Goal: Task Accomplishment & Management: Complete application form

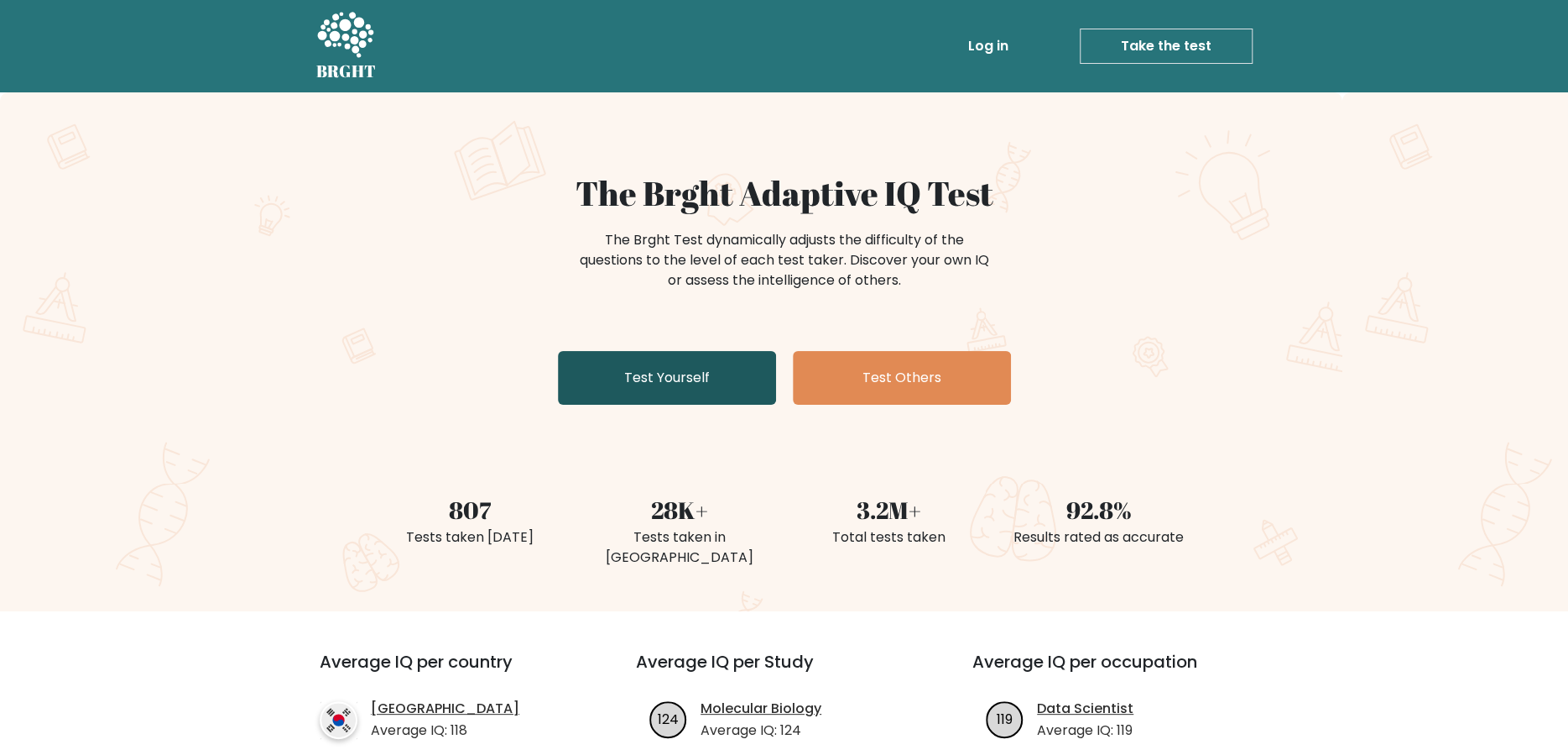
click at [648, 356] on link "Test Yourself" at bounding box center [667, 378] width 218 height 53
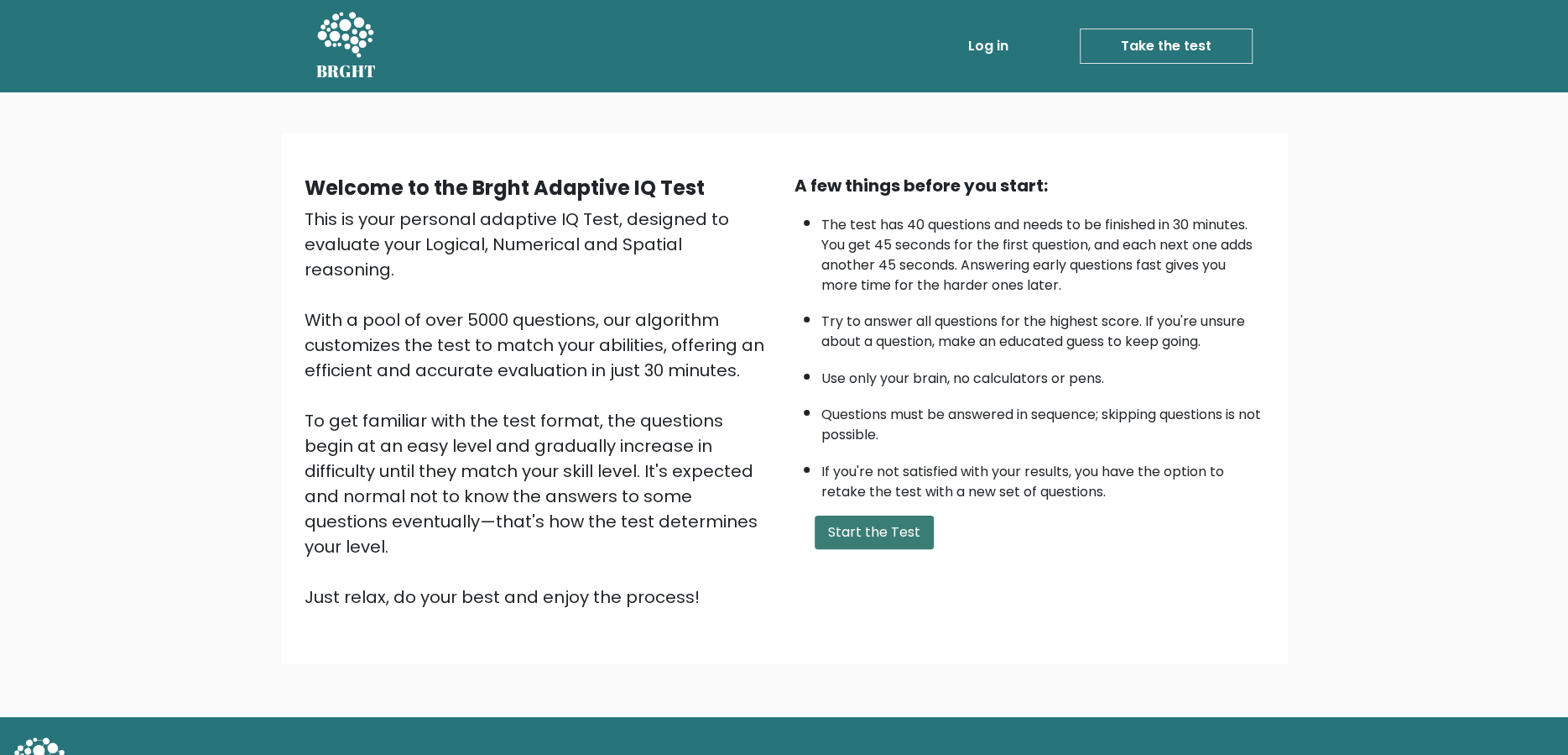
click at [872, 534] on button "Start the Test" at bounding box center [873, 532] width 119 height 34
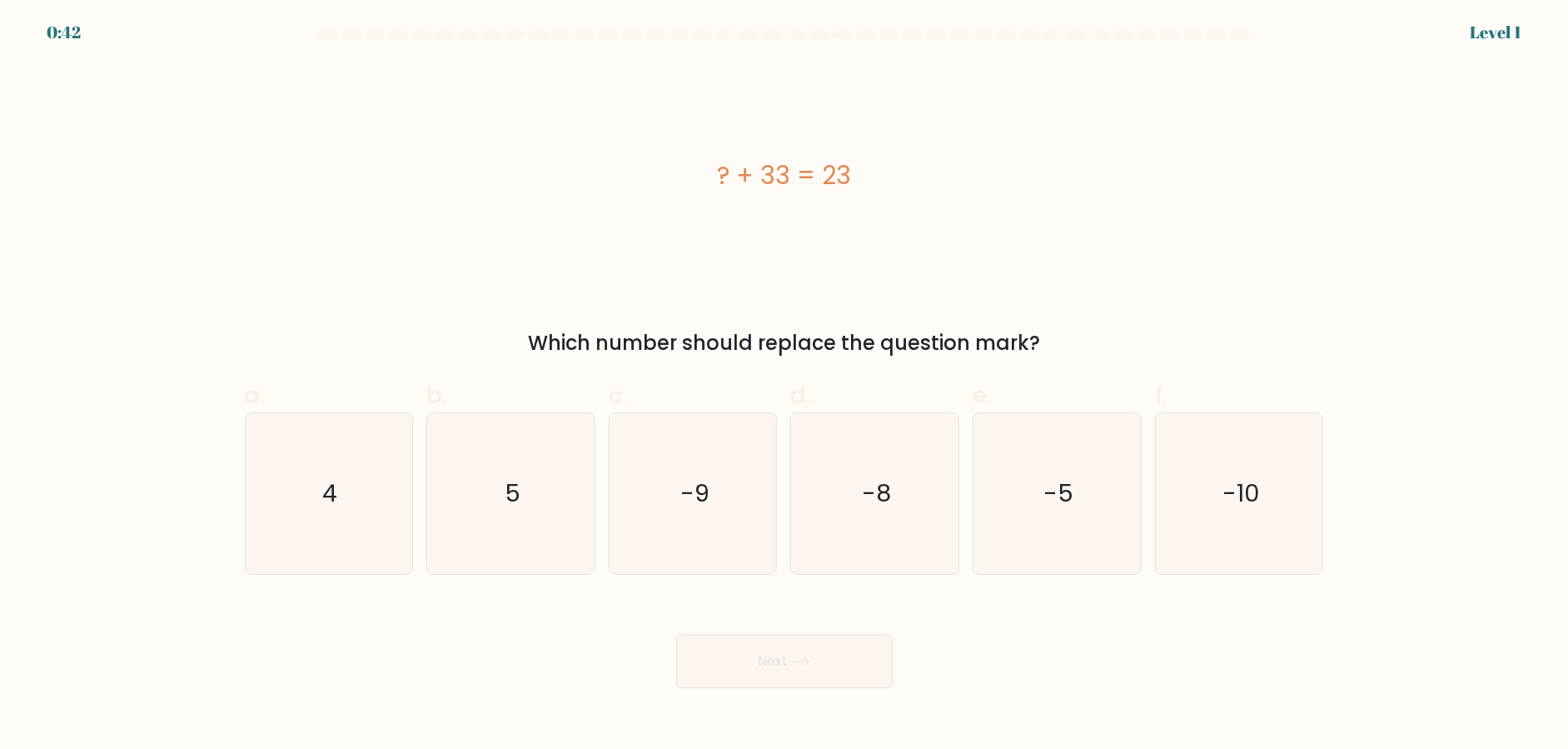
drag, startPoint x: 689, startPoint y: 164, endPoint x: 1046, endPoint y: 333, distance: 395.0
click at [1046, 333] on div "? + 33 = 23 Which number should replace the question mark?" at bounding box center [784, 210] width 1100 height 295
copy div "? + 33 = 23 Which number should replace the question mark?"
click at [583, 208] on div "? + 33 = 23" at bounding box center [784, 176] width 1079 height 225
click at [1254, 485] on text "-10" at bounding box center [1241, 493] width 37 height 33
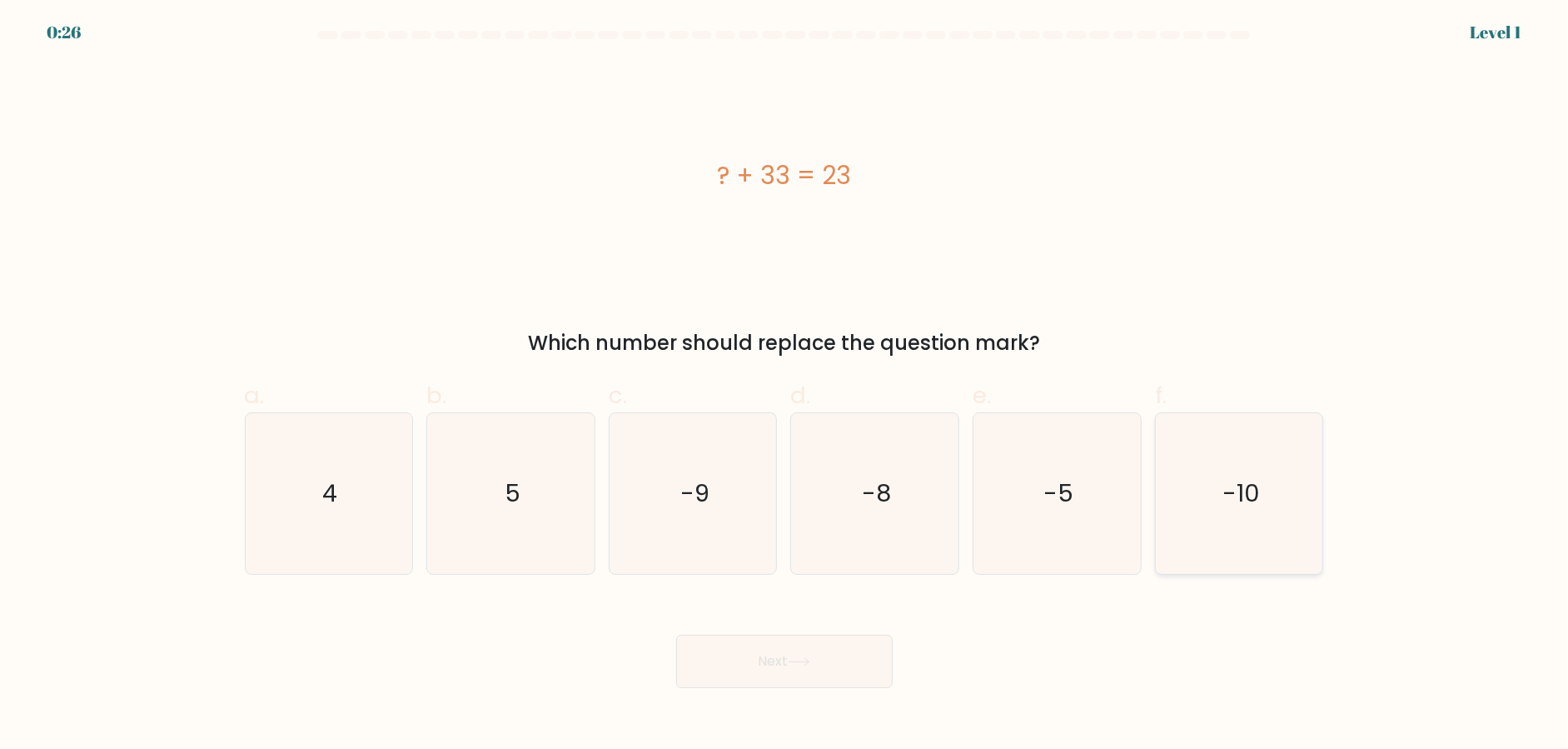
click at [785, 386] on input "f. -10" at bounding box center [784, 380] width 1 height 11
radio input "true"
click at [734, 661] on button "Next" at bounding box center [784, 661] width 217 height 53
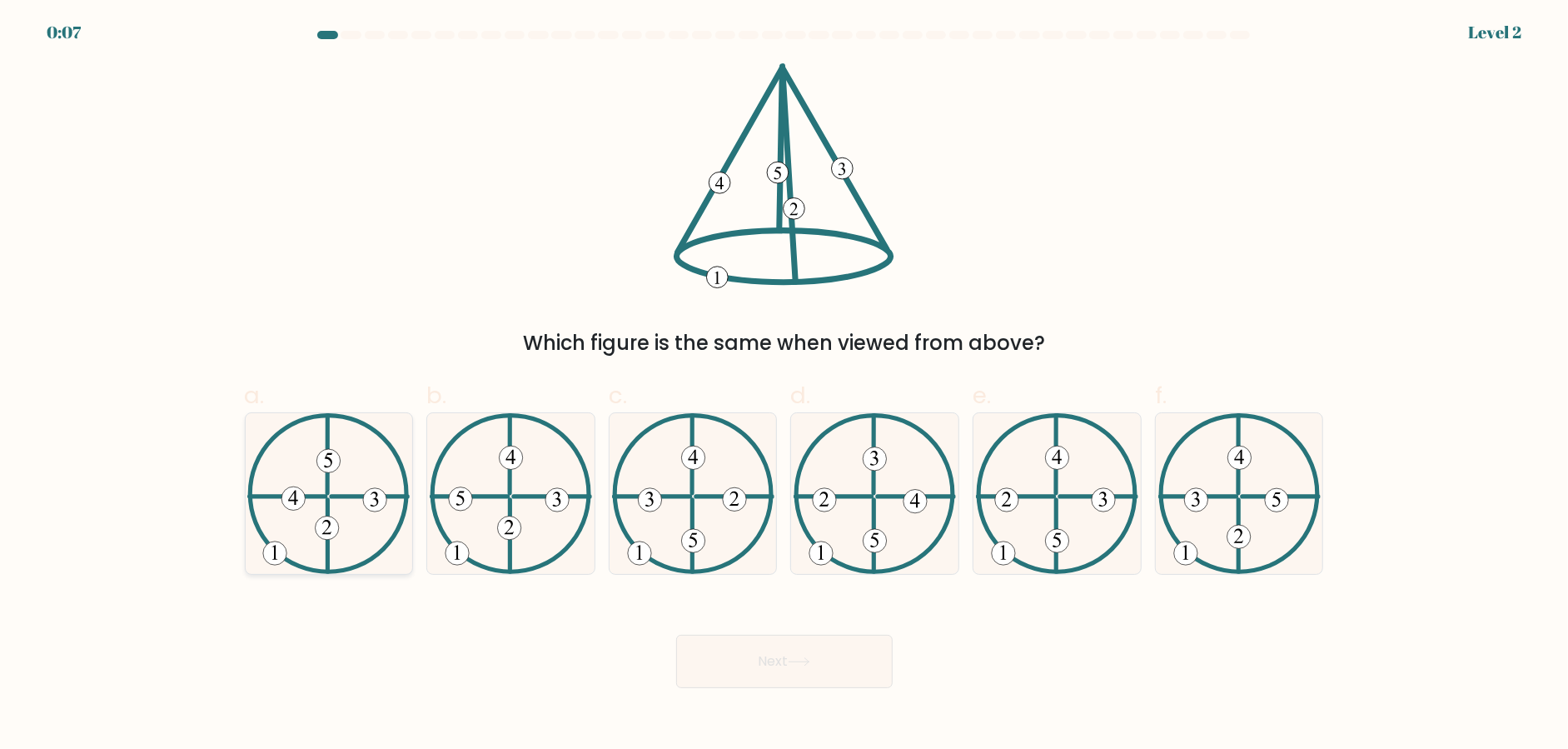
click at [302, 549] on icon at bounding box center [328, 493] width 163 height 161
click at [784, 386] on input "a." at bounding box center [784, 380] width 1 height 11
radio input "true"
click at [840, 664] on button "Next" at bounding box center [784, 661] width 217 height 53
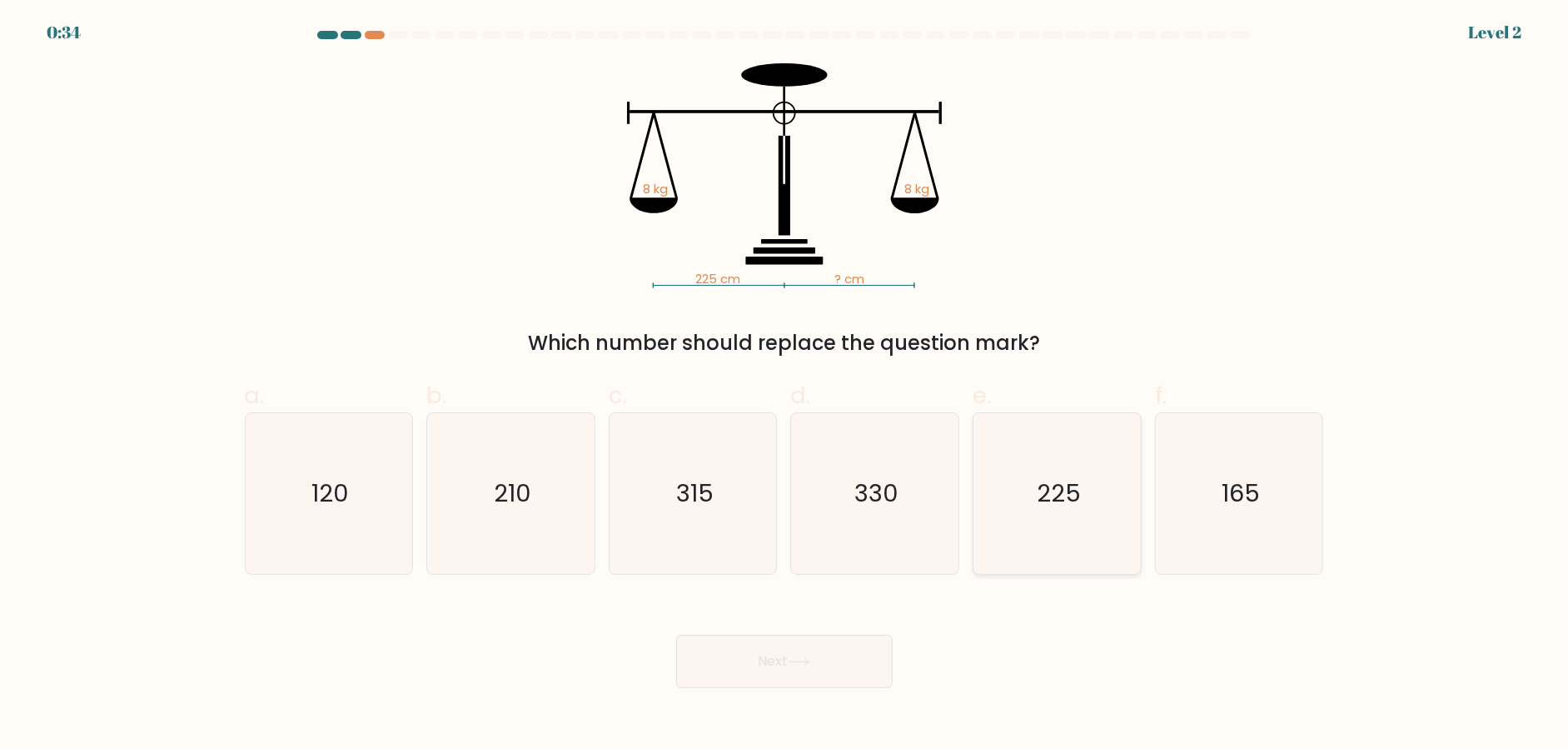
click at [1083, 498] on icon "225" at bounding box center [1057, 493] width 161 height 161
click at [785, 386] on input "e. 225" at bounding box center [784, 380] width 1 height 11
radio input "true"
click at [806, 653] on button "Next" at bounding box center [784, 661] width 217 height 53
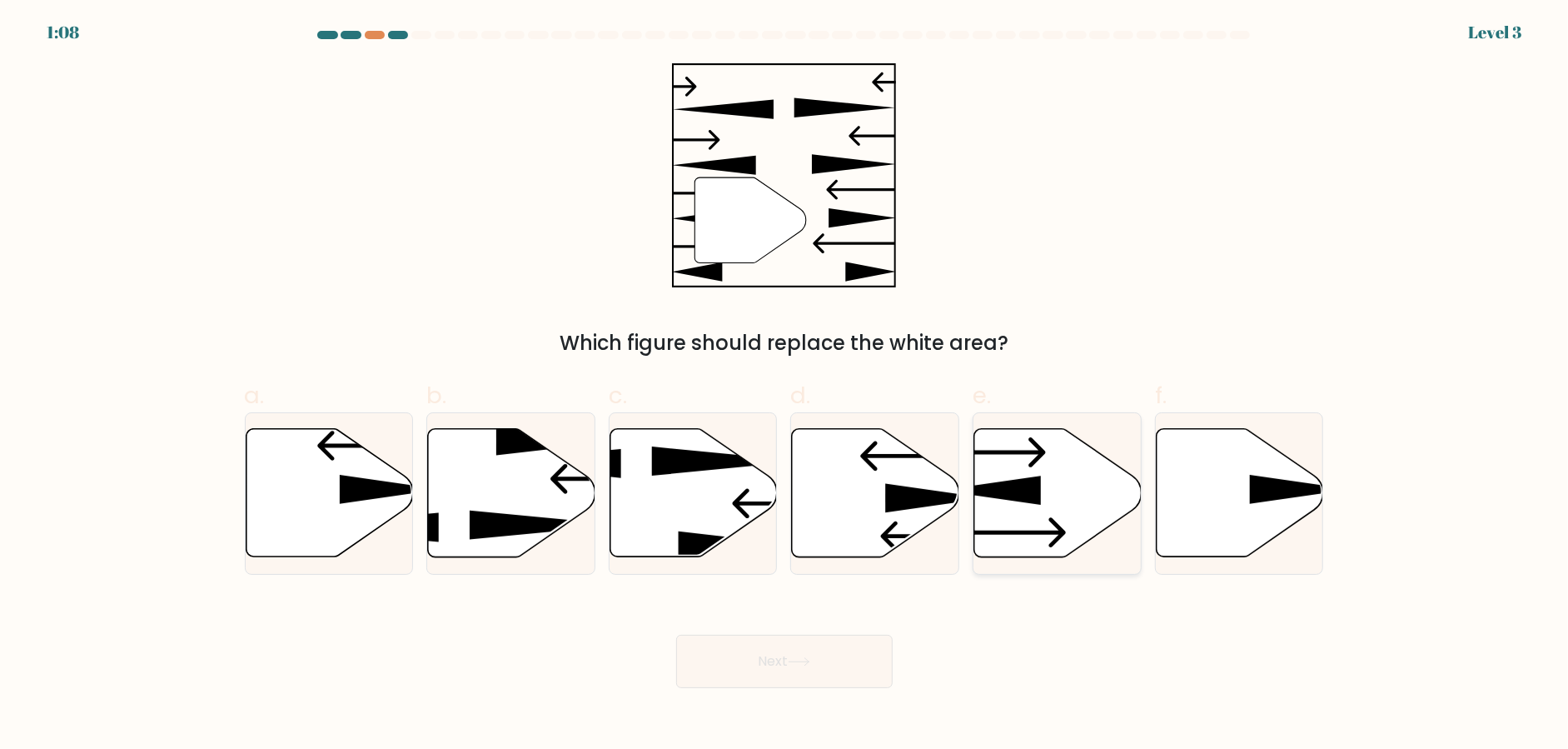
click at [1034, 483] on icon at bounding box center [991, 490] width 100 height 29
click at [785, 386] on input "e." at bounding box center [784, 380] width 1 height 11
radio input "true"
click at [815, 666] on button "Next" at bounding box center [784, 661] width 217 height 53
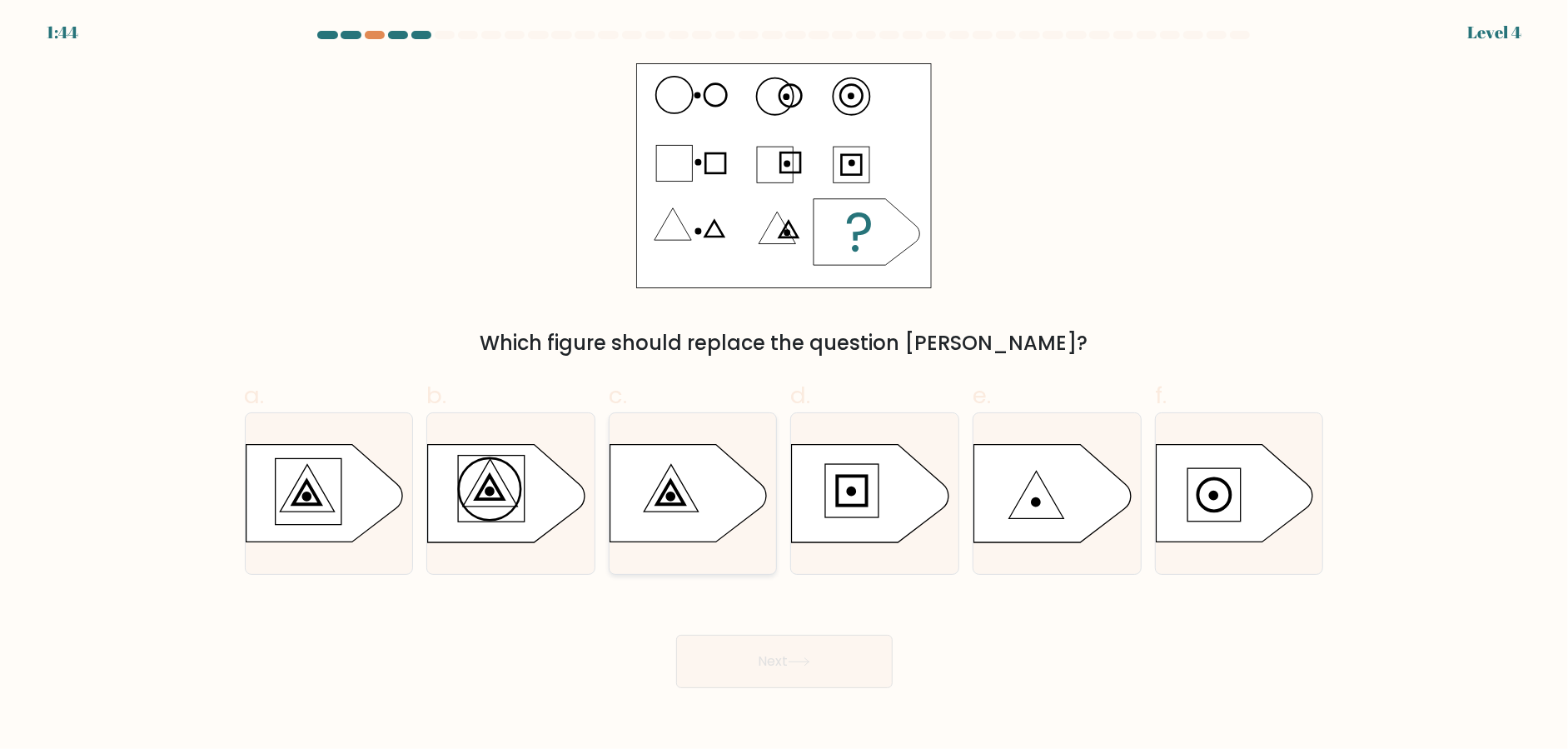
click at [686, 492] on icon at bounding box center [671, 488] width 54 height 47
click at [784, 386] on input "c." at bounding box center [784, 380] width 1 height 11
radio input "true"
click at [782, 646] on button "Next" at bounding box center [784, 661] width 217 height 53
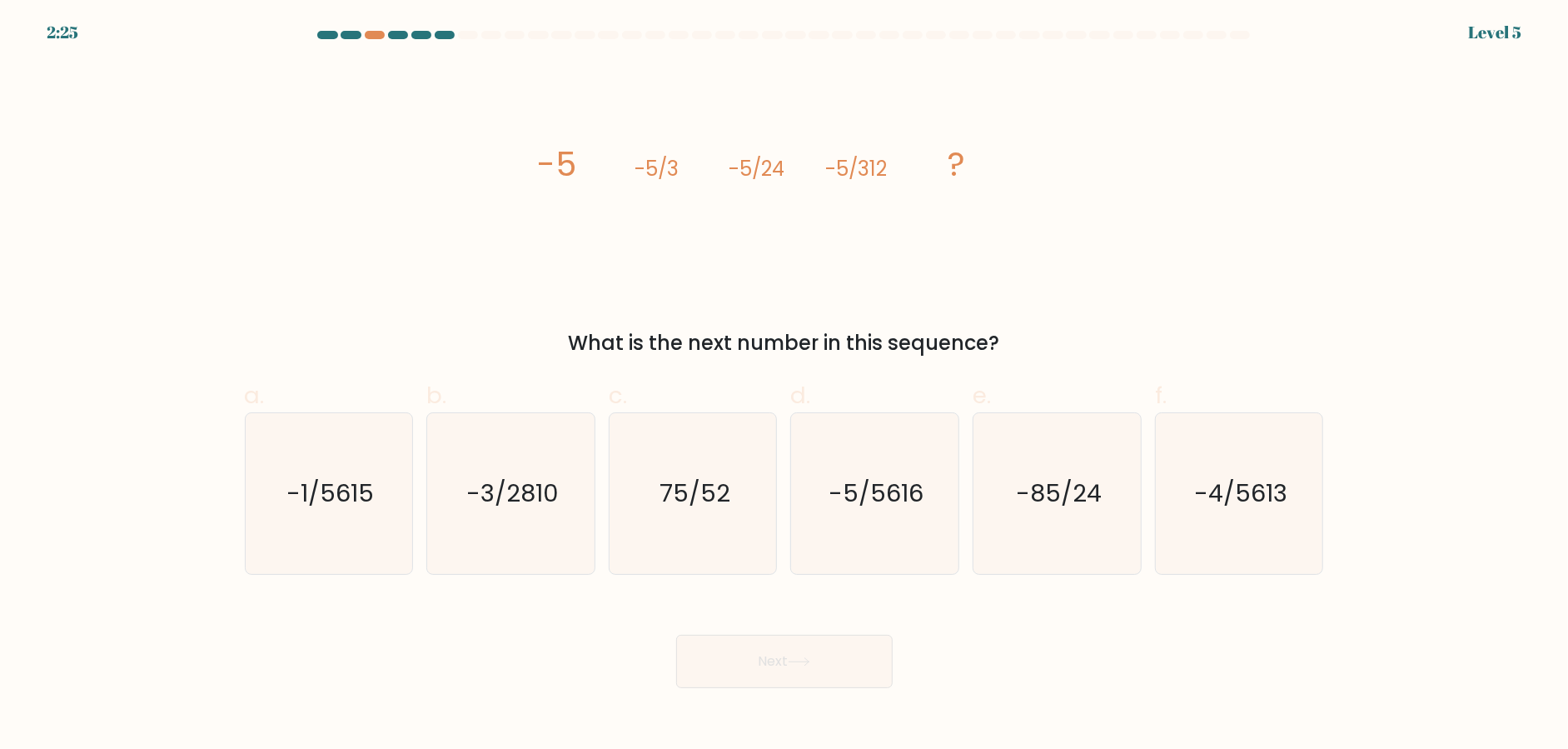
drag, startPoint x: 530, startPoint y: 148, endPoint x: 1023, endPoint y: 347, distance: 531.6
click at [1023, 347] on div "image/svg+xml -5 -5/3 -5/24 -5/312 ? What is the next number in this sequence?" at bounding box center [784, 210] width 1100 height 295
copy div "-5 -5/3 -5/24 -5/312 ? What is the next number in this sequence?"
drag, startPoint x: 605, startPoint y: 244, endPoint x: 531, endPoint y: 168, distance: 106.1
click at [604, 244] on icon "image/svg+xml -5 -5/3 -5/24 -5/312 ?" at bounding box center [784, 176] width 500 height 225
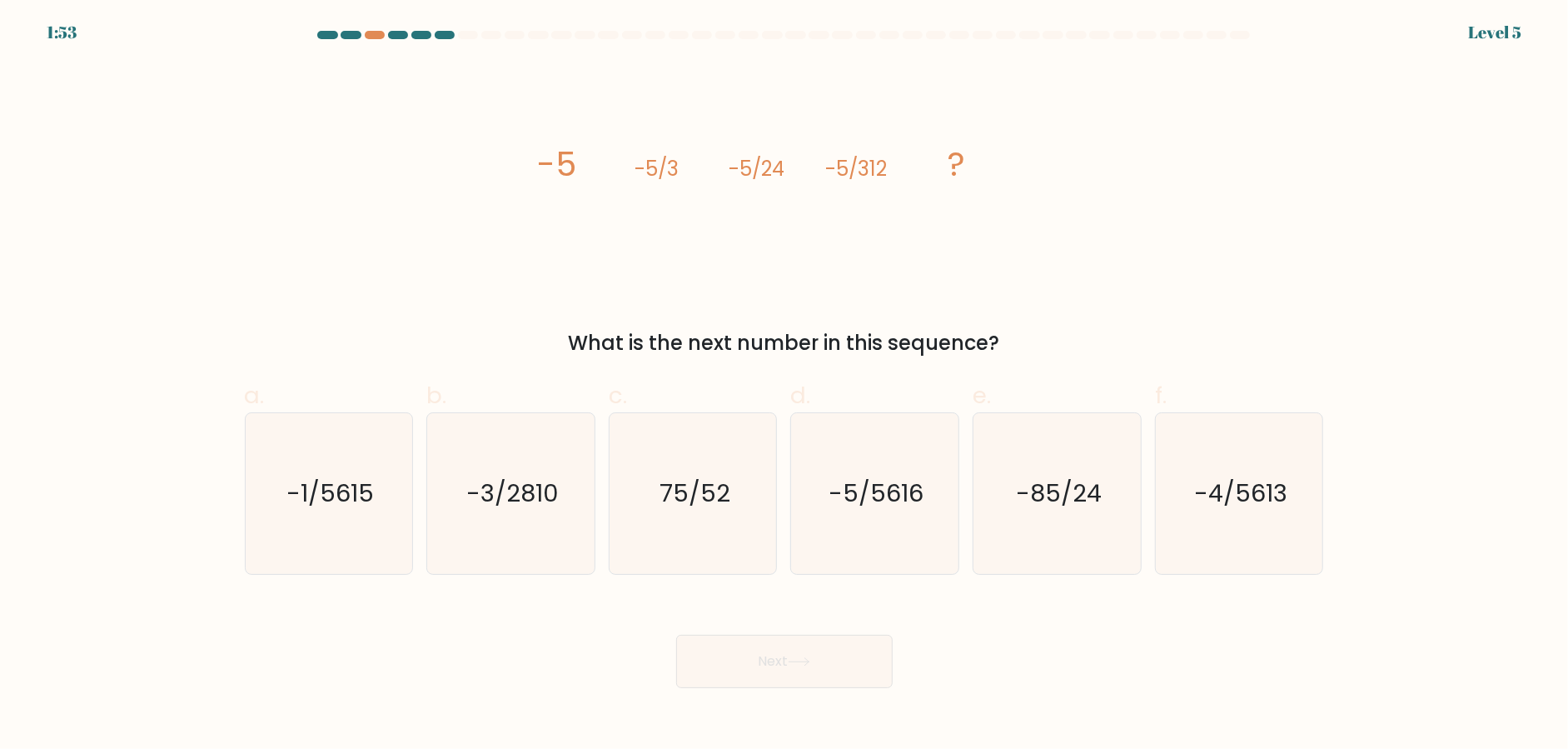
click at [389, 285] on div "image/svg+xml -5 -5/3 -5/24 -5/312 ? What is the next number in this sequence?" at bounding box center [784, 210] width 1100 height 295
click at [927, 490] on icon "-5/5616" at bounding box center [875, 493] width 161 height 161
click at [785, 386] on input "d. -5/5616" at bounding box center [784, 380] width 1 height 11
radio input "true"
click at [749, 650] on button "Next" at bounding box center [784, 661] width 217 height 53
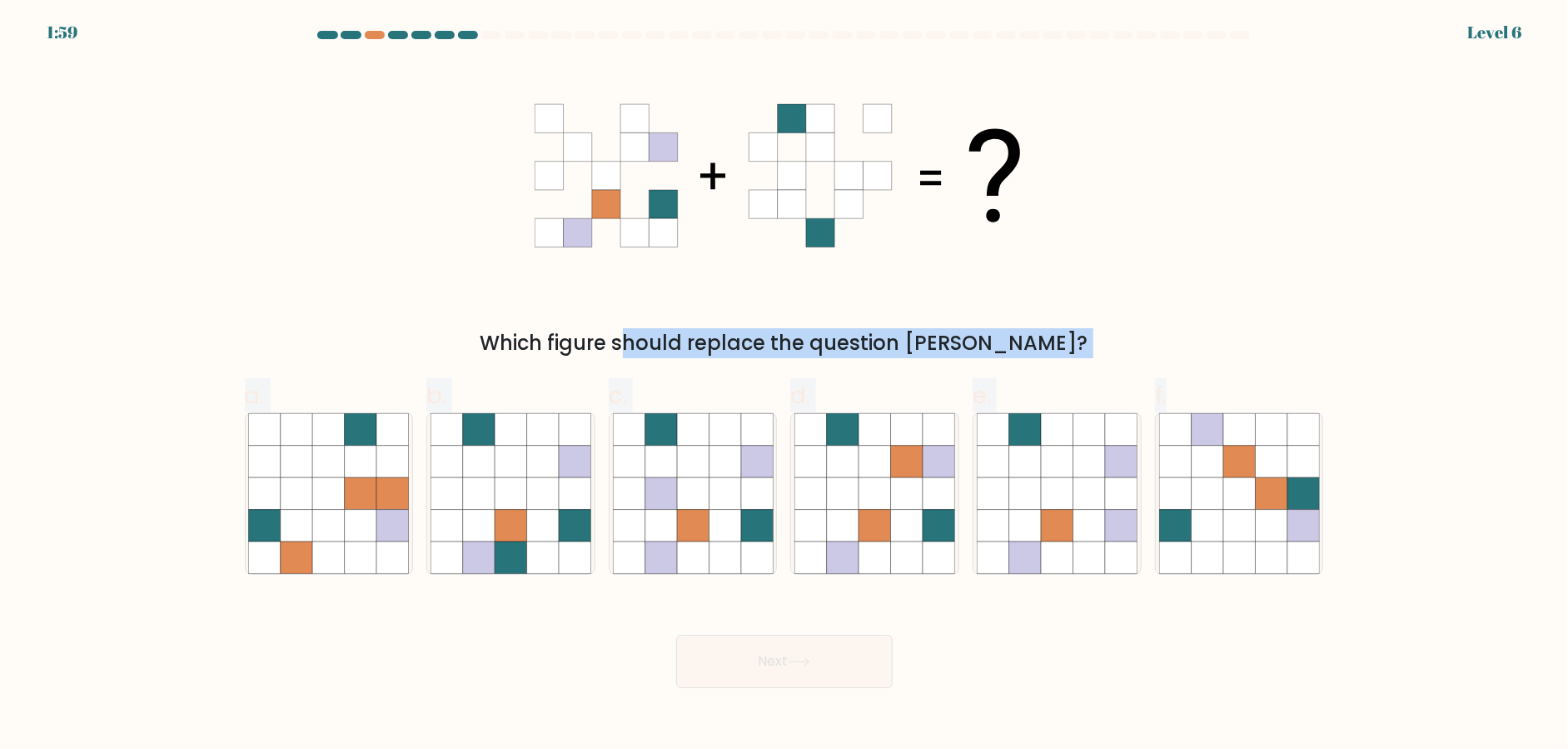
drag, startPoint x: 156, startPoint y: 65, endPoint x: 1375, endPoint y: 592, distance: 1328.0
click at [1375, 592] on form at bounding box center [784, 359] width 1568 height 657
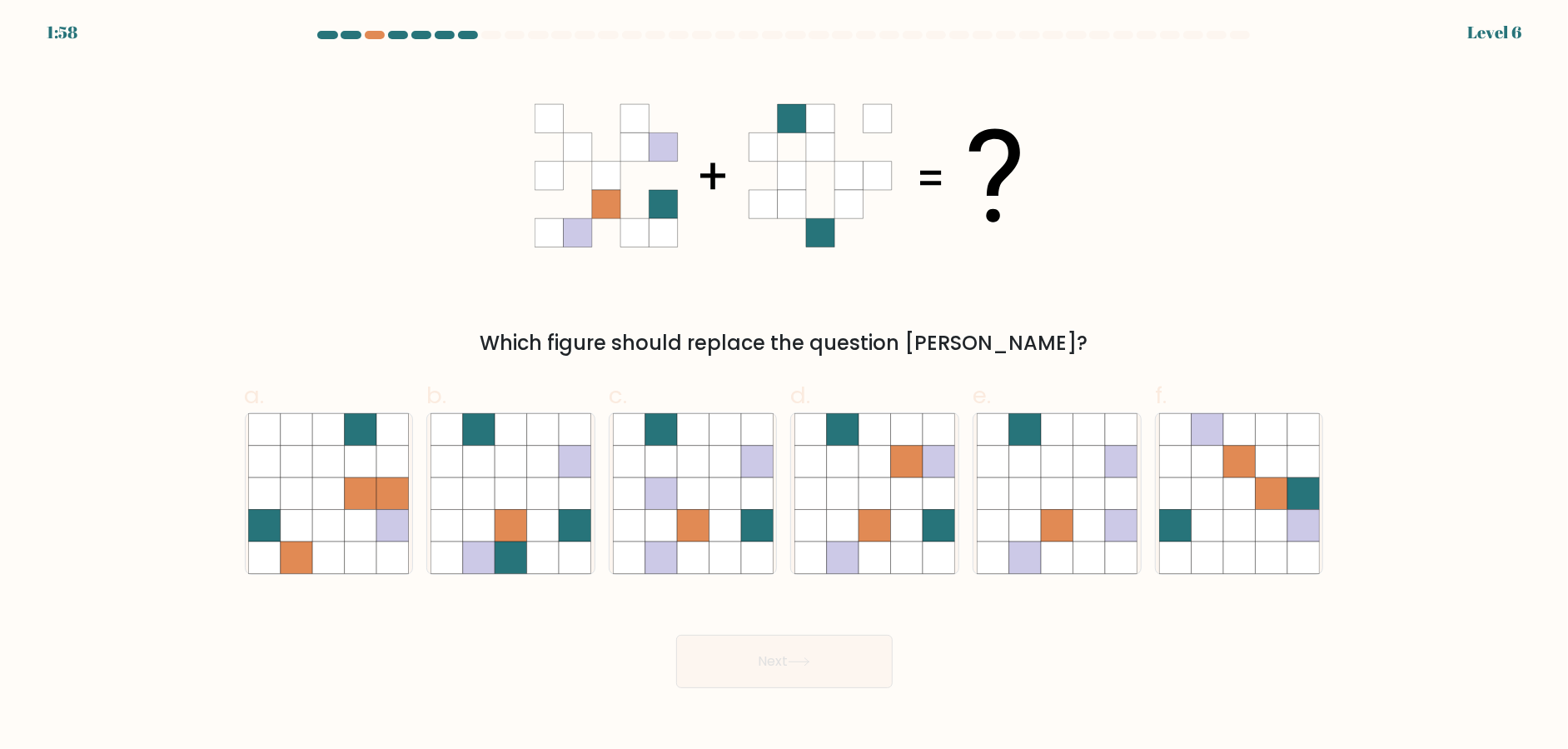
click at [1437, 571] on form at bounding box center [784, 359] width 1568 height 657
click at [867, 454] on icon at bounding box center [876, 461] width 32 height 32
click at [785, 386] on input "d." at bounding box center [784, 380] width 1 height 11
radio input "true"
click at [811, 669] on button "Next" at bounding box center [784, 661] width 217 height 53
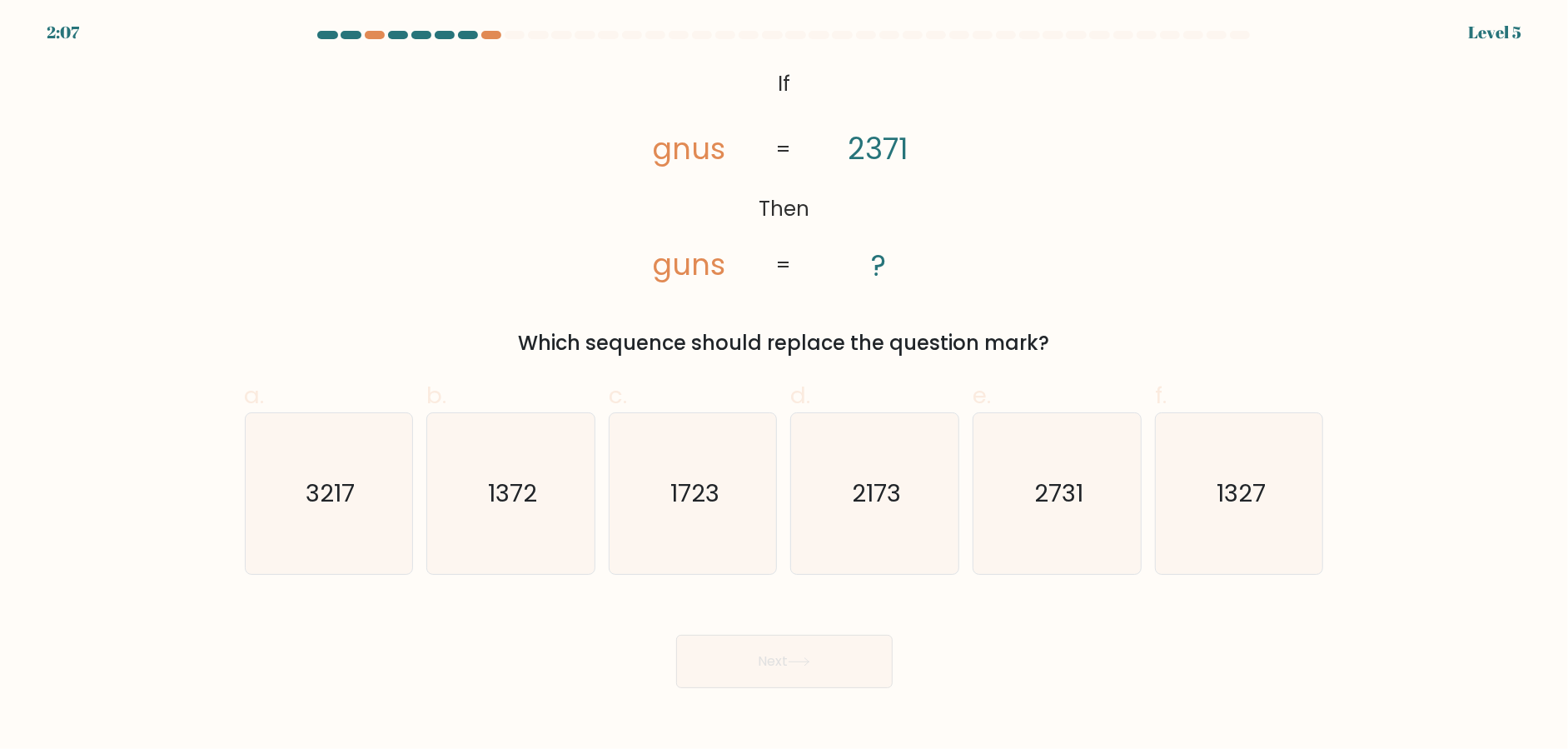
drag, startPoint x: 729, startPoint y: 75, endPoint x: 1071, endPoint y: 353, distance: 440.7
click at [1071, 353] on div "@import url('https://fonts.googleapis.com/css?family=Abril+Fatface:400,100,100i…" at bounding box center [784, 210] width 1100 height 295
copy div "If Then gnus guns 2371 ? = = Which sequence should replace the question mark?"
click at [404, 240] on div "@import url('https://fonts.googleapis.com/css?family=Abril+Fatface:400,100,100i…" at bounding box center [784, 210] width 1100 height 295
click at [1088, 506] on icon "2731" at bounding box center [1057, 493] width 161 height 161
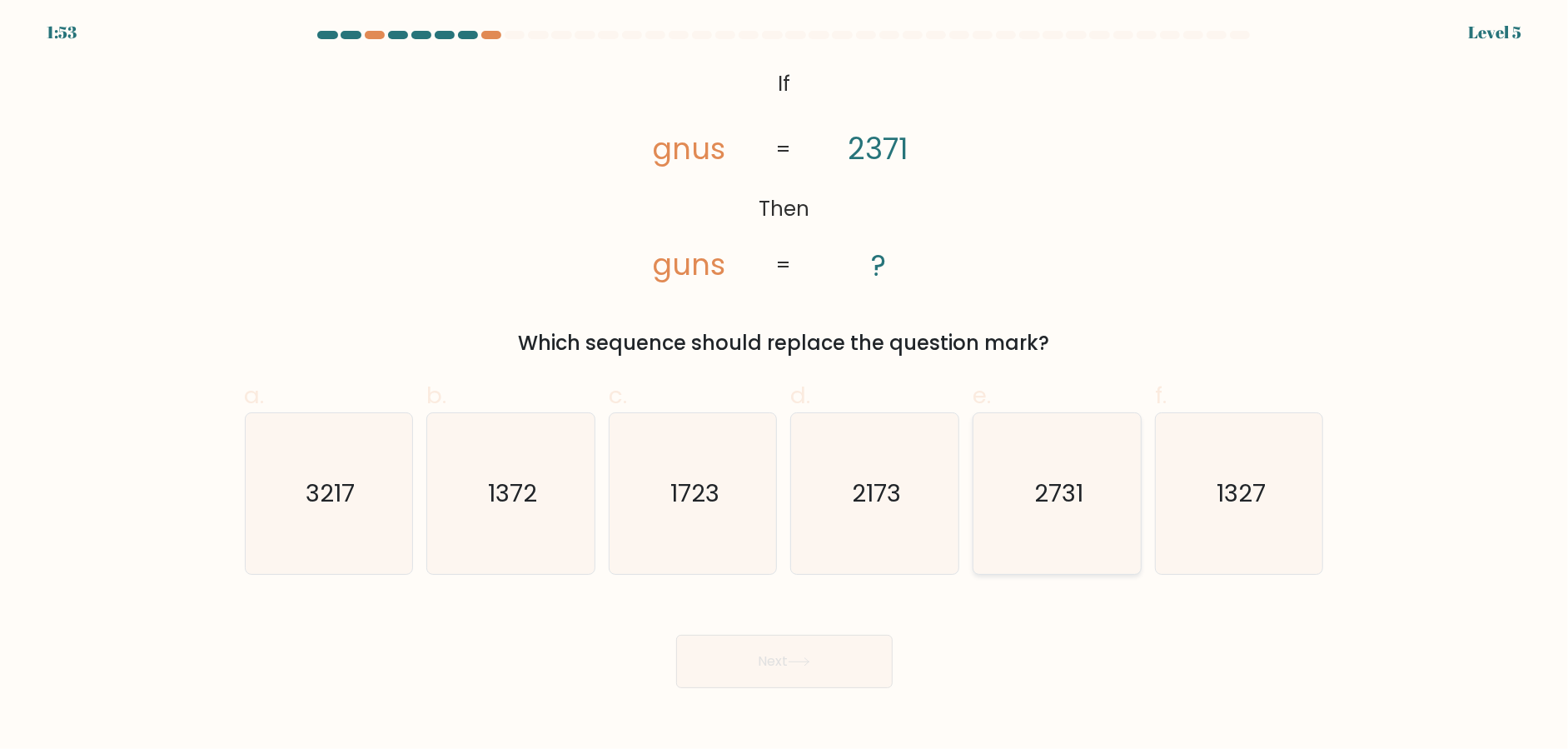
click at [785, 386] on input "e. 2731" at bounding box center [784, 380] width 1 height 11
radio input "true"
click at [821, 662] on button "Next" at bounding box center [784, 661] width 217 height 53
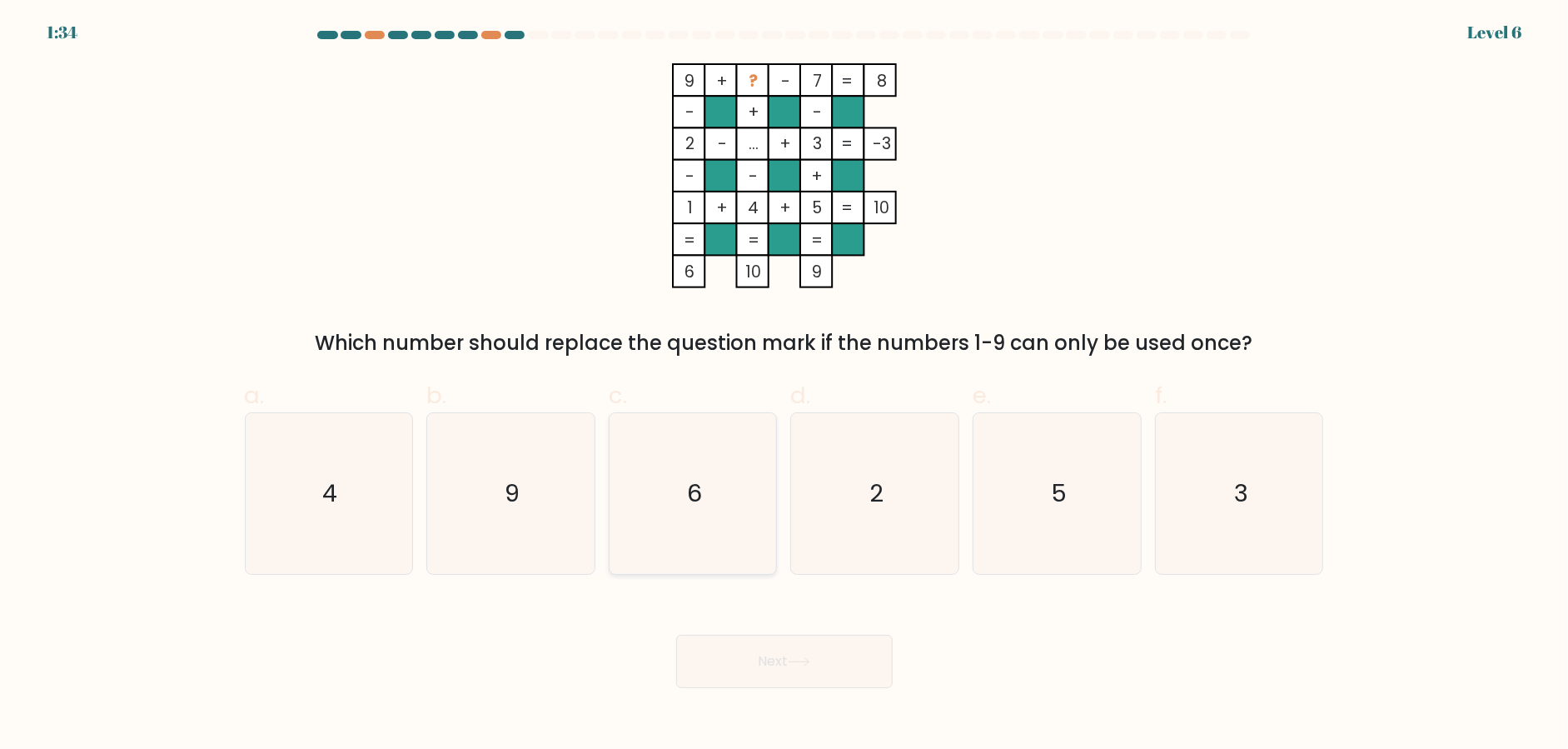
click at [701, 498] on text "6" at bounding box center [694, 493] width 15 height 33
click at [784, 386] on input "c. 6" at bounding box center [784, 380] width 1 height 11
radio input "true"
click at [787, 664] on button "Next" at bounding box center [784, 661] width 217 height 53
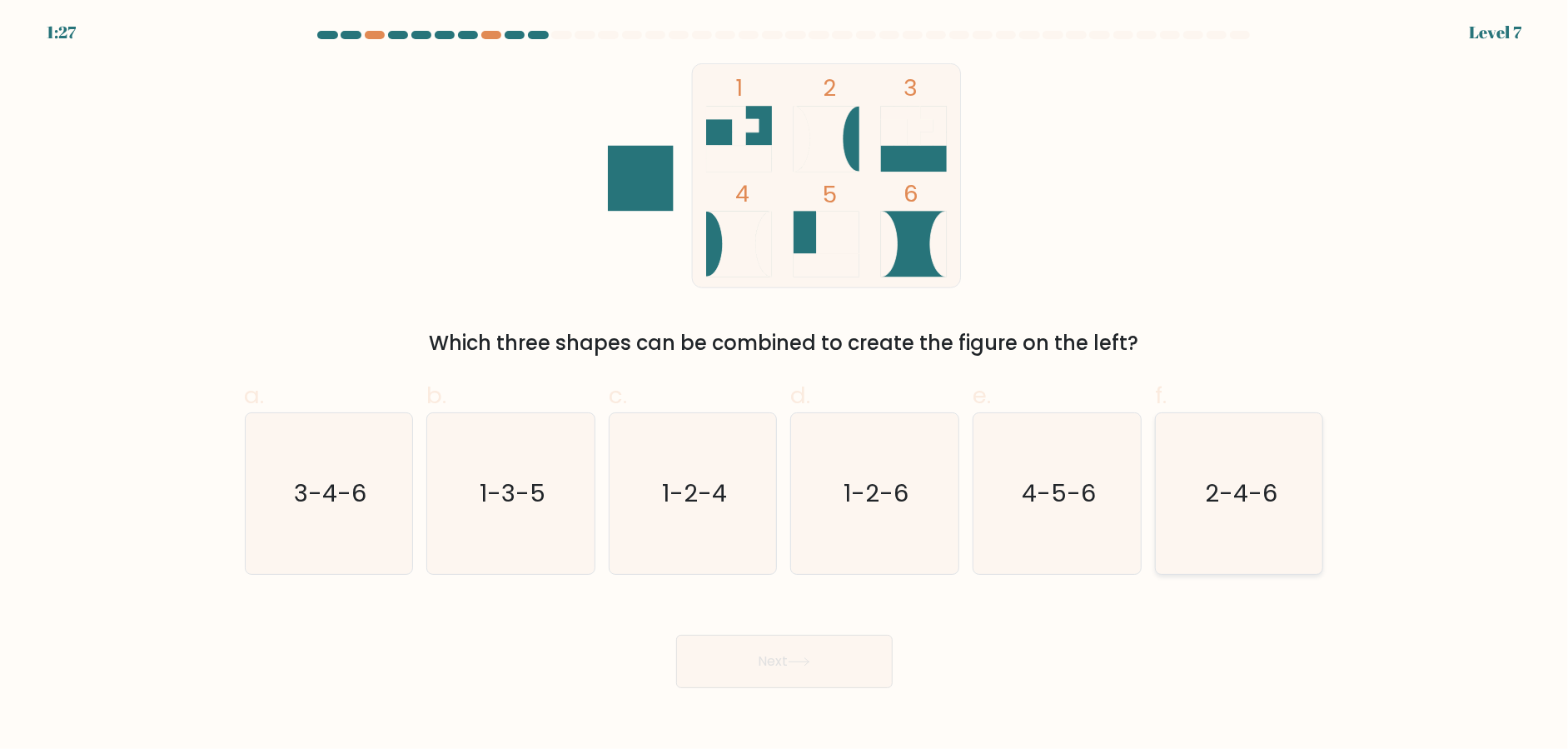
click at [1204, 523] on icon "2-4-6" at bounding box center [1239, 493] width 161 height 161
click at [785, 386] on input "f. 2-4-6" at bounding box center [784, 380] width 1 height 11
radio input "true"
click at [822, 657] on button "Next" at bounding box center [784, 661] width 217 height 53
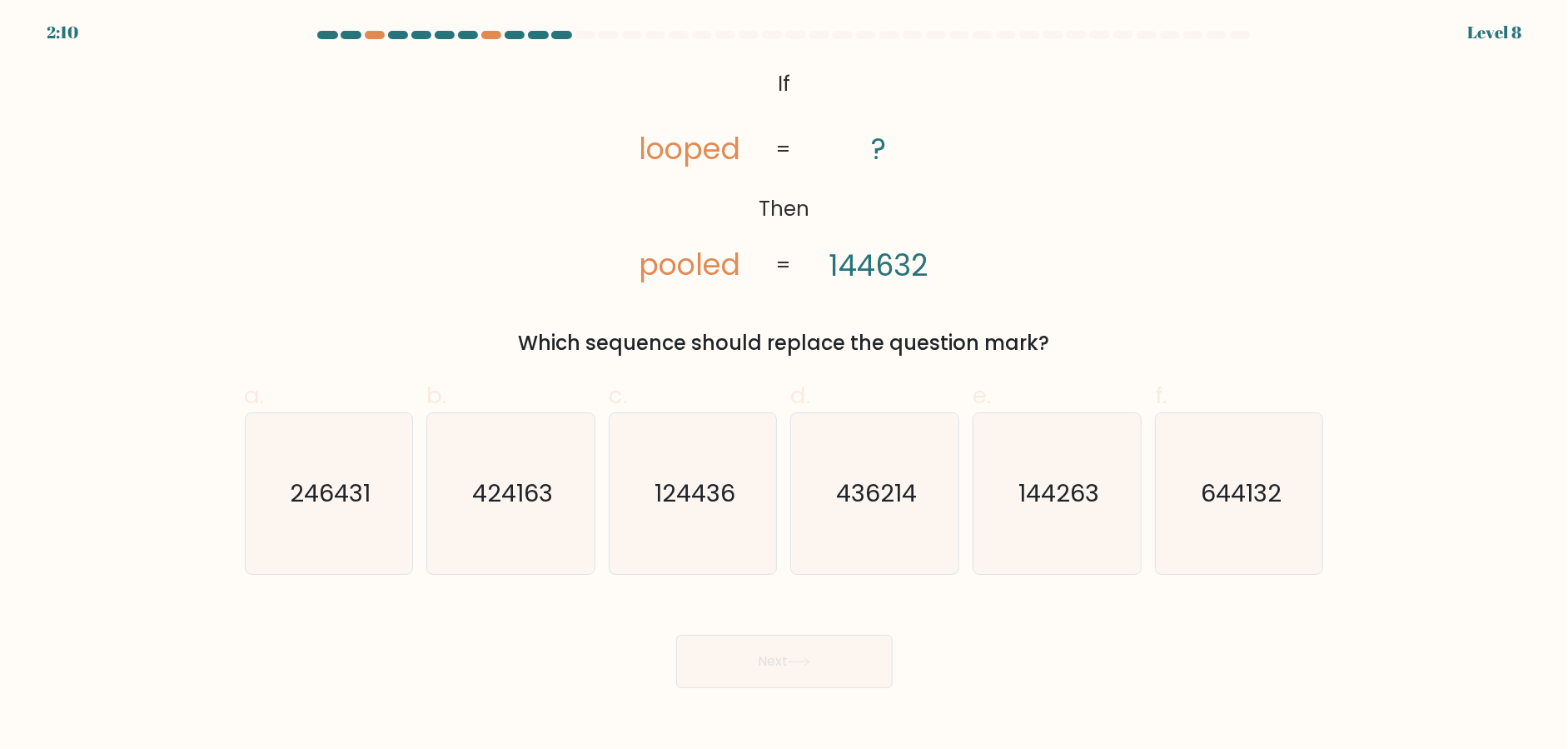
drag, startPoint x: 746, startPoint y: 73, endPoint x: 1065, endPoint y: 322, distance: 404.7
click at [1065, 322] on div "@import url('https://fonts.googleapis.com/css?family=Abril+Fatface:400,100,100i…" at bounding box center [784, 210] width 1100 height 295
copy div "If Then looped pooled ? 144632 = = Which sequence should replace the question m…"
click at [292, 231] on div "@import url('https://fonts.googleapis.com/css?family=Abril+Fatface:400,100,100i…" at bounding box center [784, 210] width 1100 height 295
click at [1245, 537] on icon "644132" at bounding box center [1239, 493] width 161 height 161
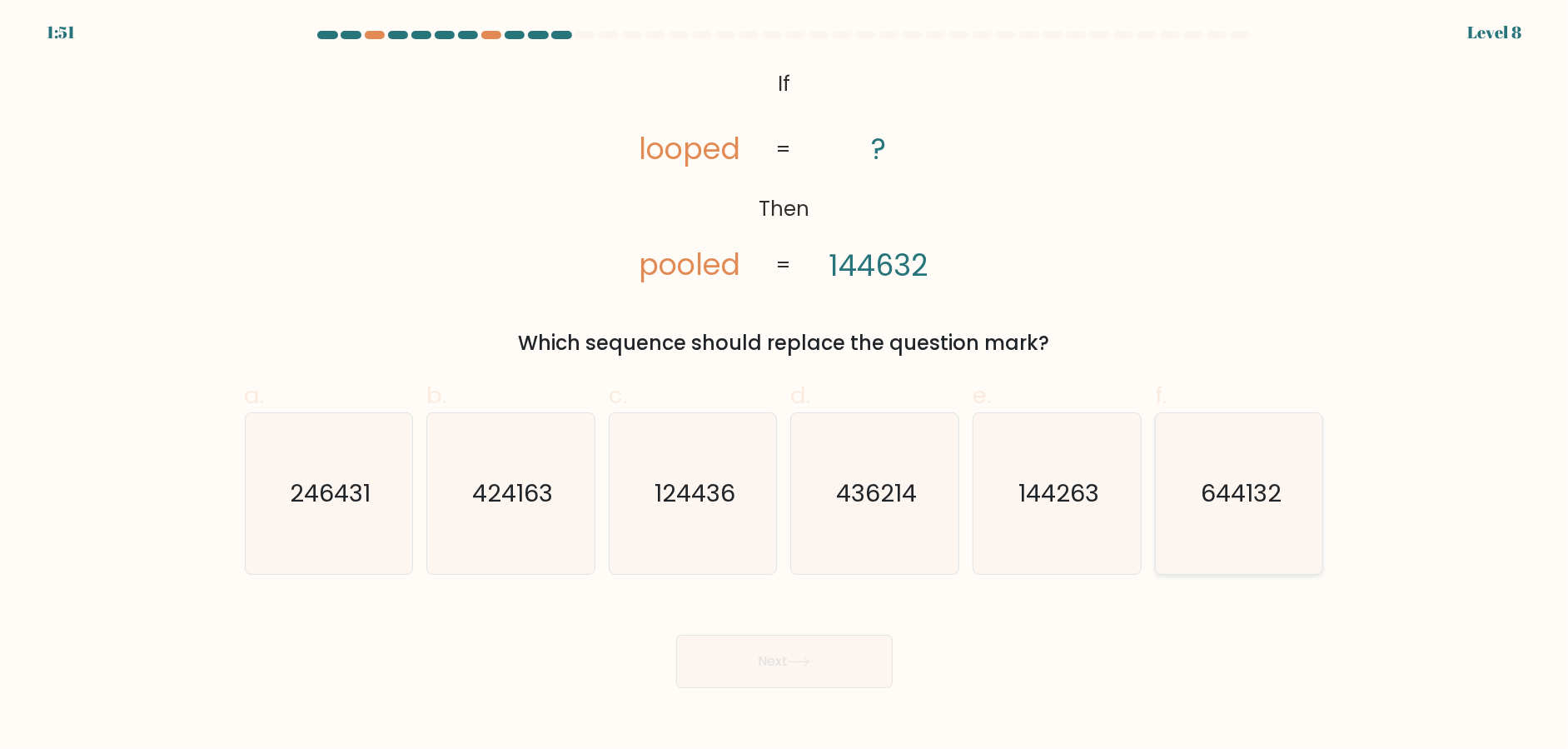
click at [785, 386] on input "f. 644132" at bounding box center [784, 380] width 1 height 11
radio input "true"
click at [823, 652] on button "Next" at bounding box center [784, 661] width 217 height 53
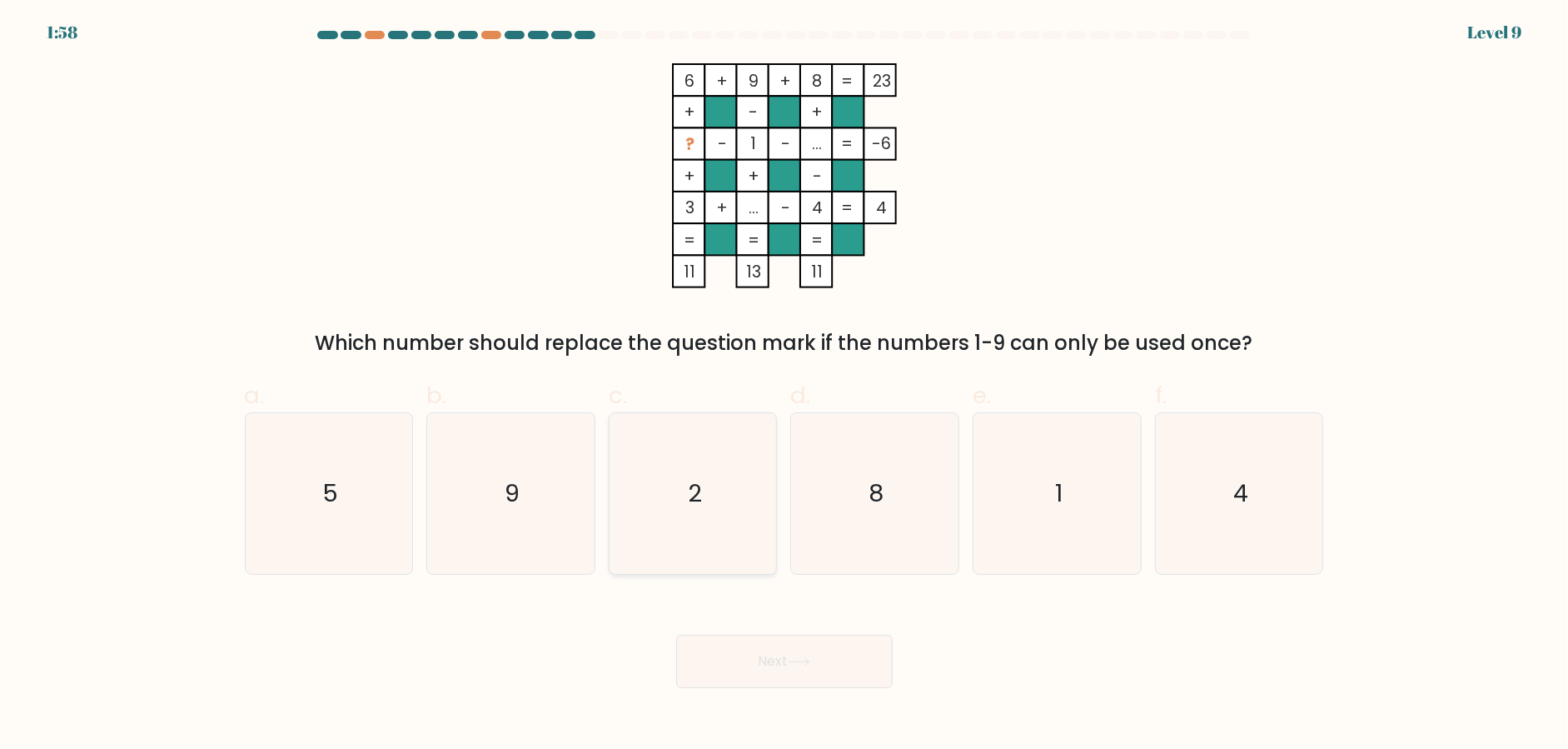
click at [670, 493] on icon "2" at bounding box center [693, 493] width 161 height 161
click at [784, 386] on input "c. 2" at bounding box center [784, 380] width 1 height 11
radio input "true"
click at [751, 661] on button "Next" at bounding box center [784, 661] width 217 height 53
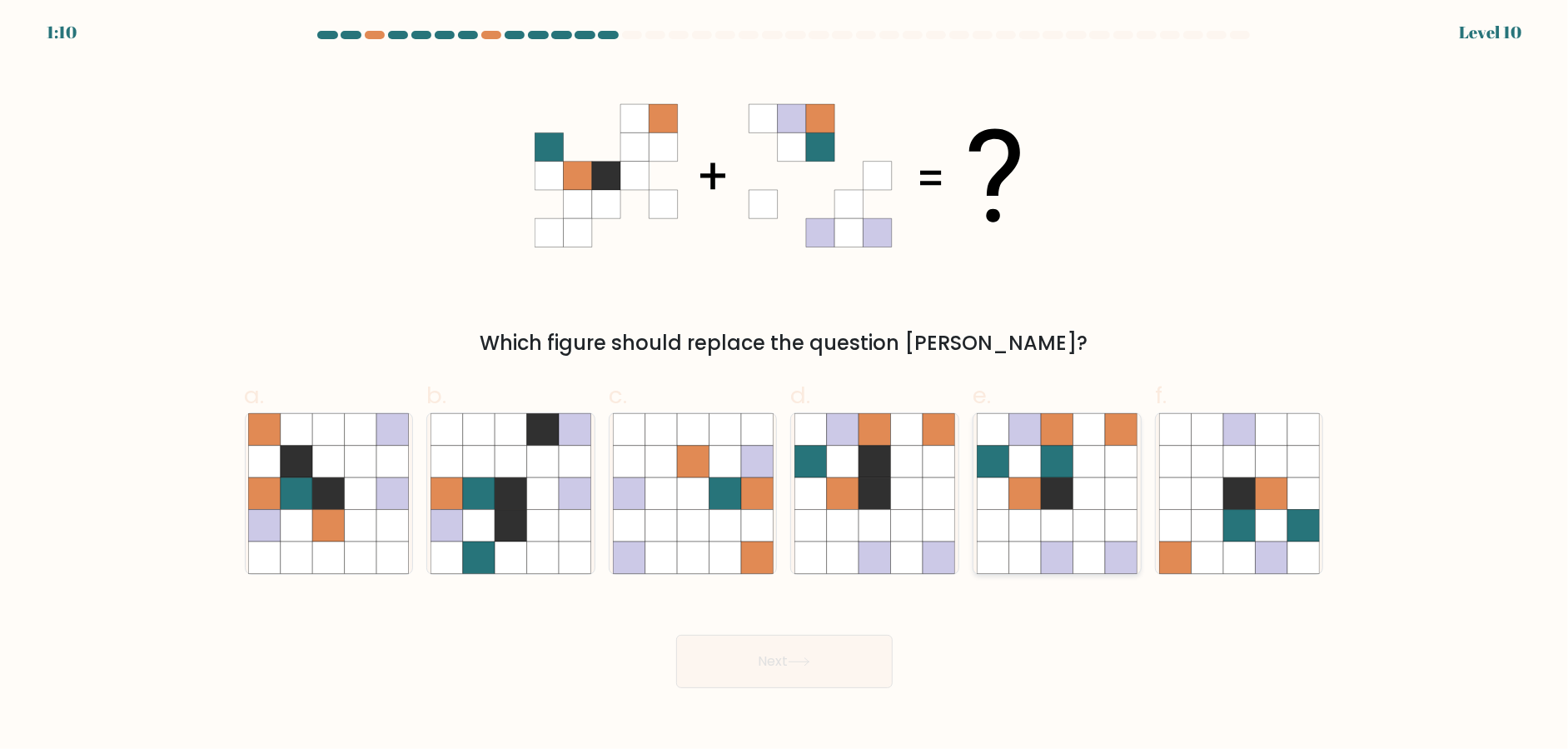
click at [1052, 485] on icon at bounding box center [1057, 493] width 32 height 32
click at [785, 386] on input "e." at bounding box center [784, 380] width 1 height 11
radio input "true"
click at [822, 668] on button "Next" at bounding box center [784, 661] width 217 height 53
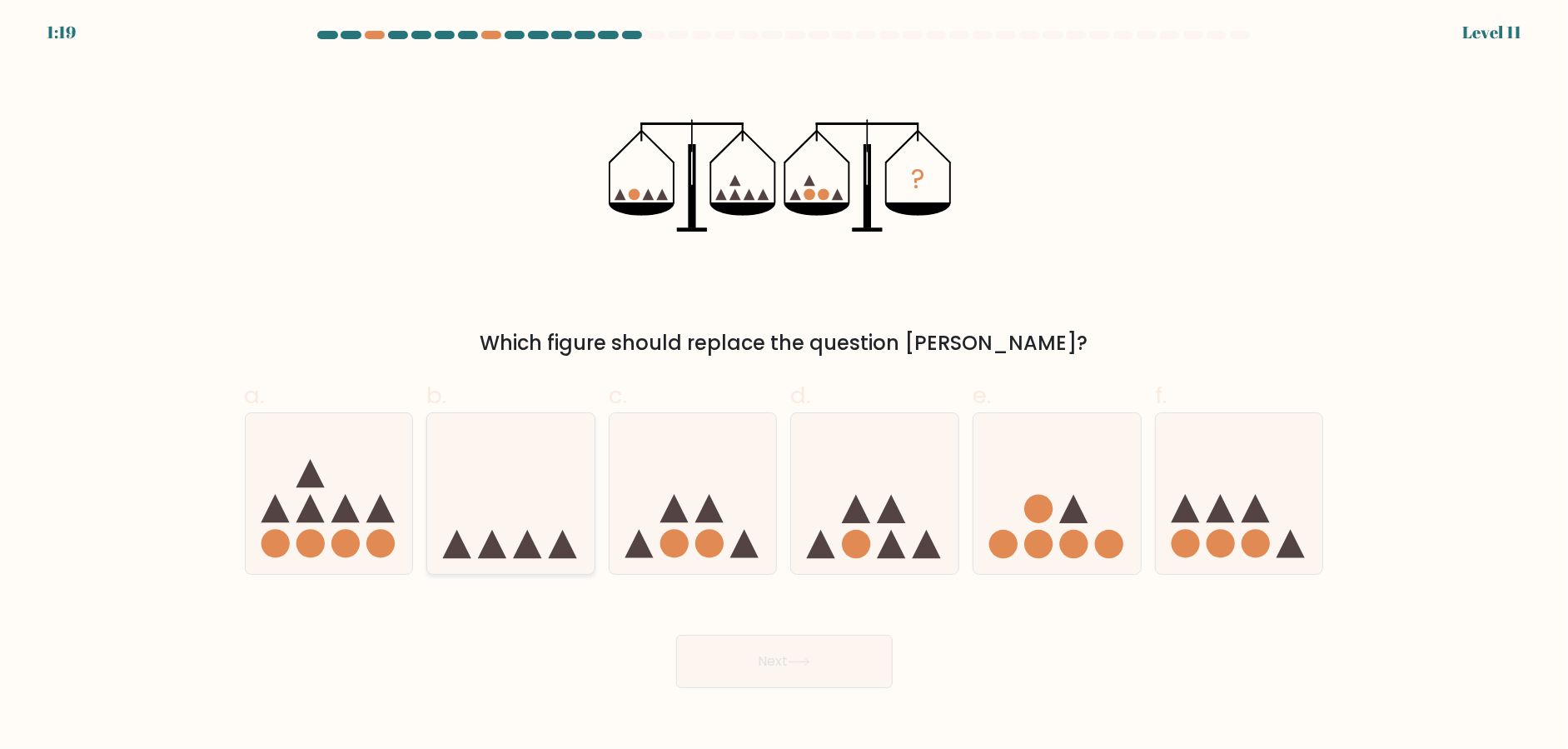
click at [520, 504] on icon at bounding box center [511, 493] width 167 height 138
click at [784, 386] on input "b." at bounding box center [784, 380] width 1 height 11
radio input "true"
click at [805, 657] on icon at bounding box center [799, 662] width 22 height 9
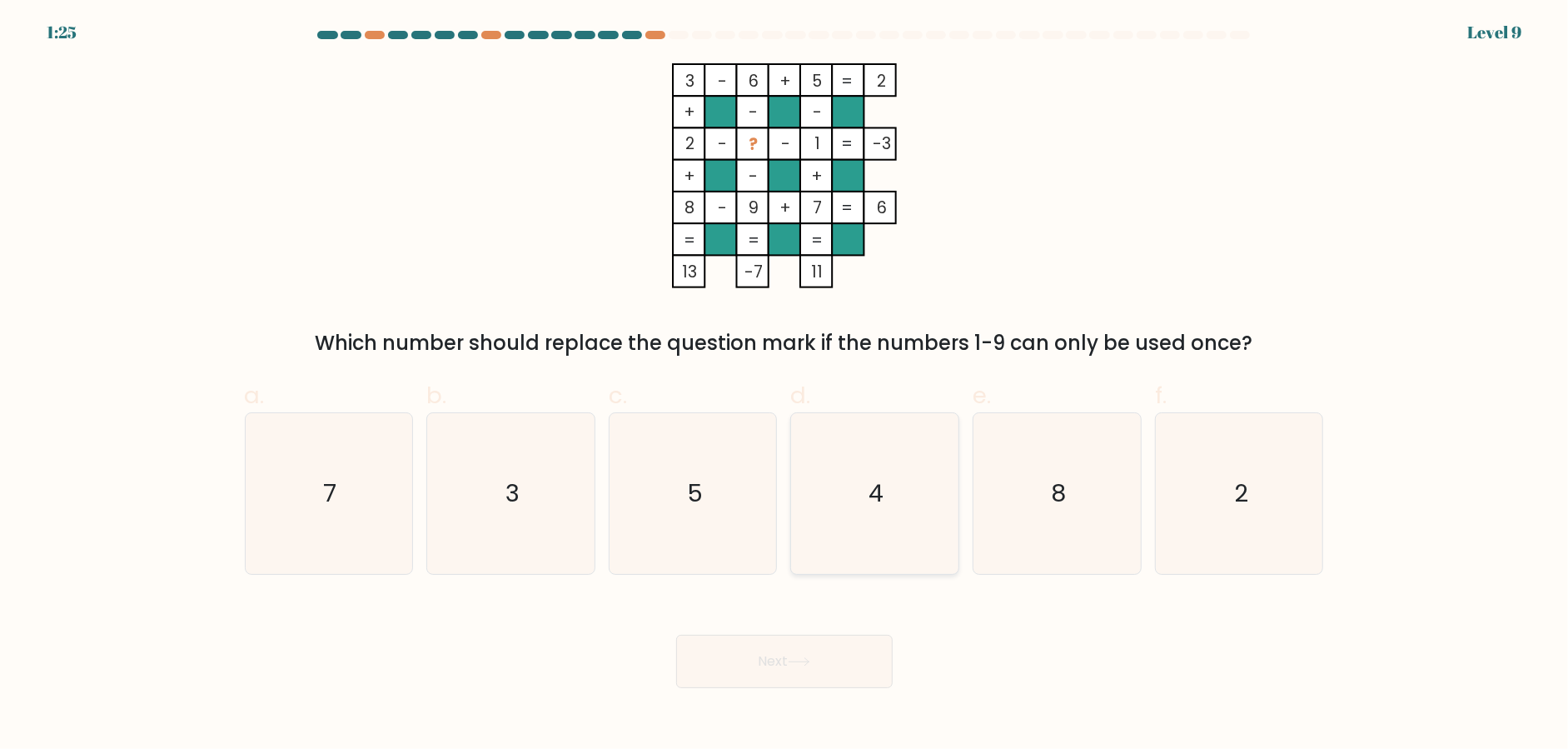
click at [870, 518] on icon "4" at bounding box center [875, 493] width 161 height 161
click at [785, 386] on input "d. 4" at bounding box center [784, 380] width 1 height 11
radio input "true"
click at [833, 661] on button "Next" at bounding box center [784, 661] width 217 height 53
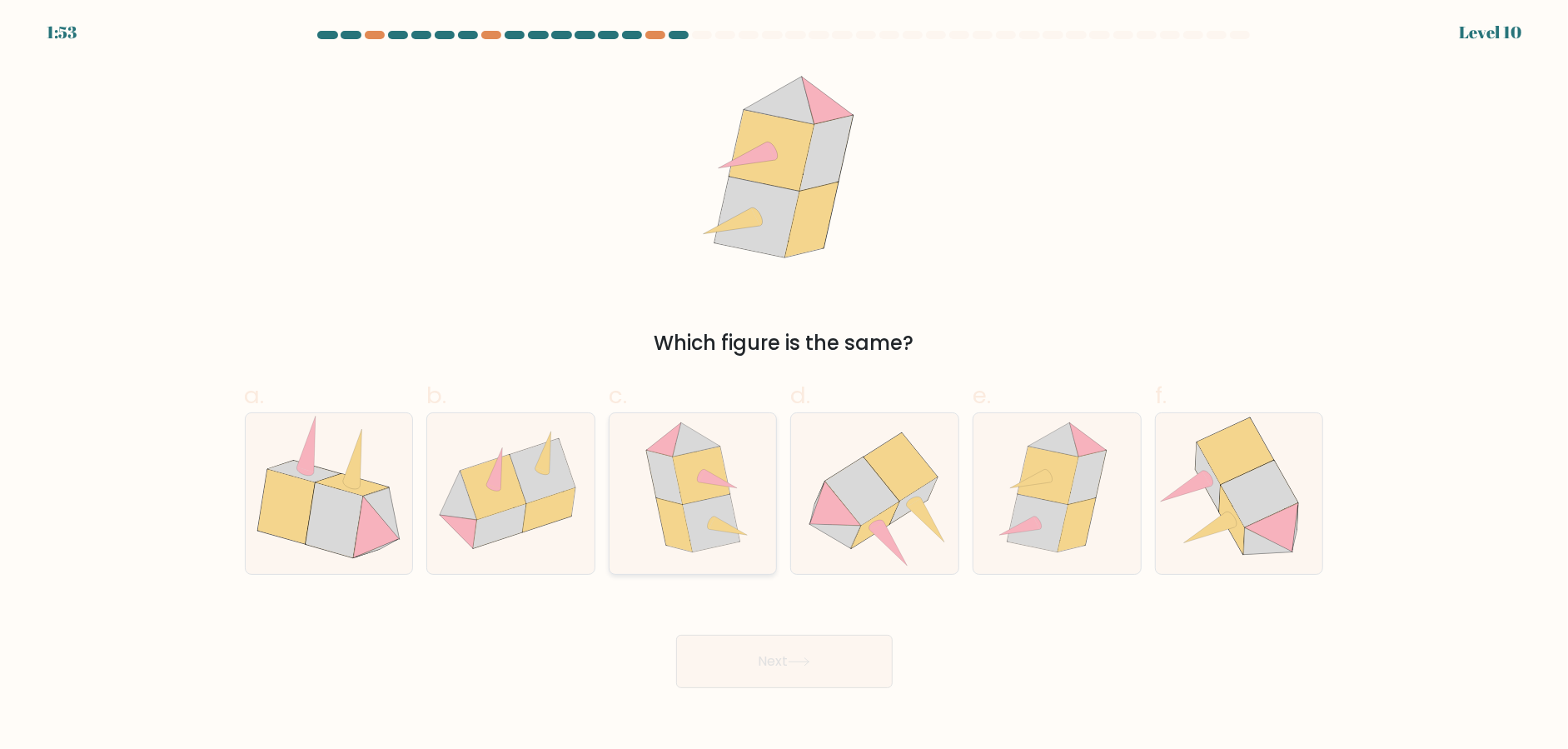
click at [727, 501] on icon at bounding box center [711, 522] width 57 height 58
click at [784, 386] on input "c." at bounding box center [784, 380] width 1 height 11
radio input "true"
click at [796, 669] on button "Next" at bounding box center [784, 661] width 217 height 53
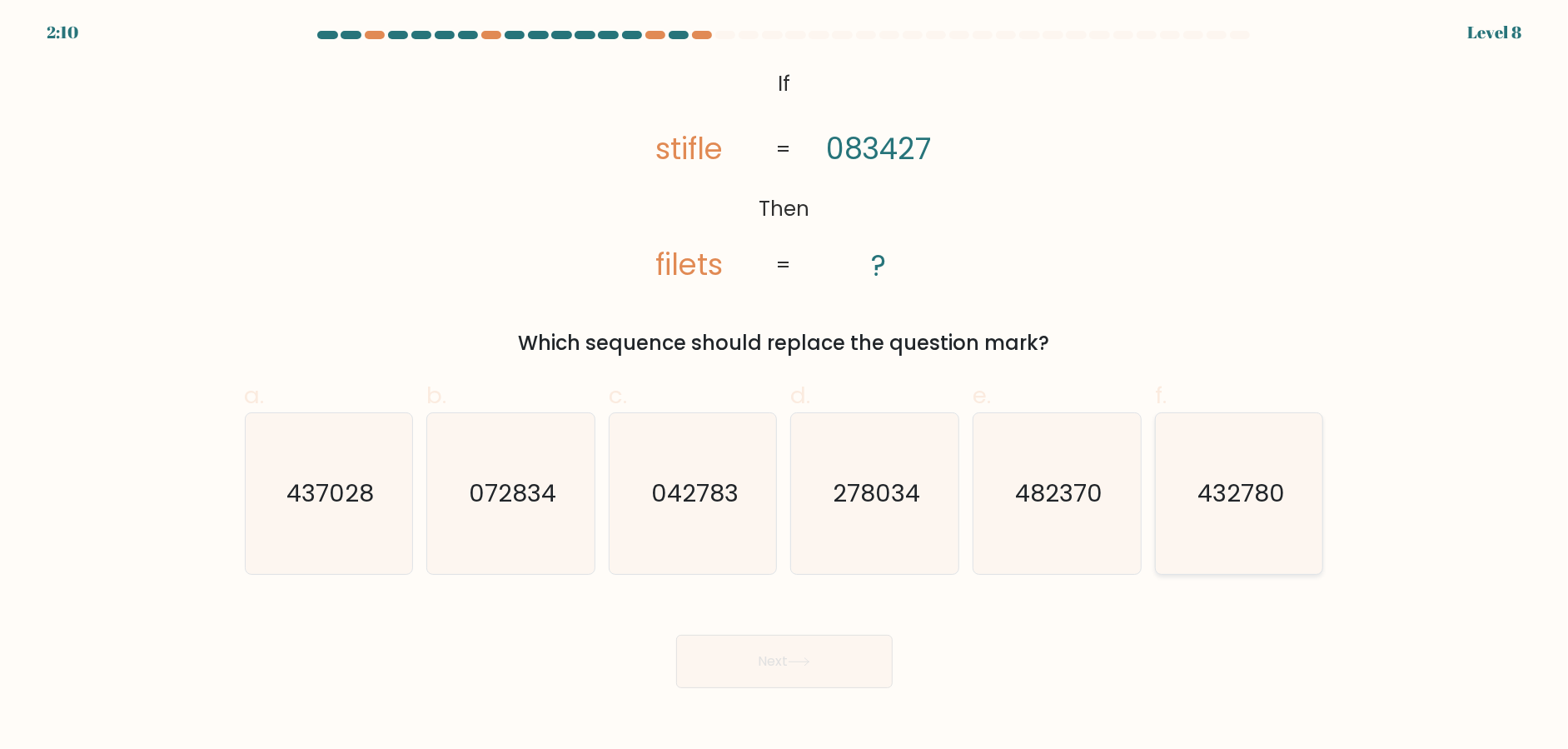
click at [1229, 503] on text "432780" at bounding box center [1242, 493] width 87 height 33
click at [785, 386] on input "f. 432780" at bounding box center [784, 380] width 1 height 11
radio input "true"
click at [710, 652] on button "Next" at bounding box center [784, 661] width 217 height 53
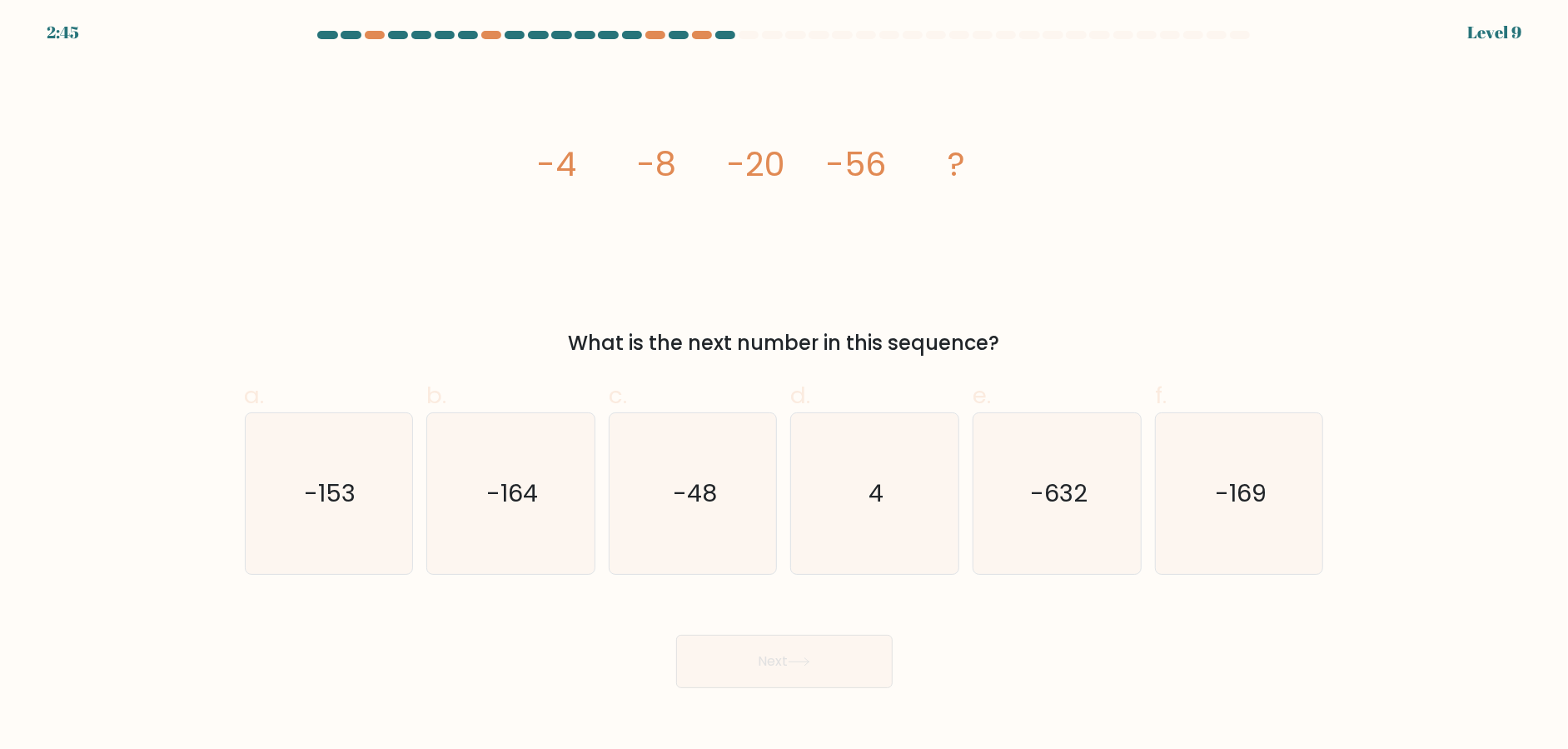
drag, startPoint x: 520, startPoint y: 138, endPoint x: 1014, endPoint y: 334, distance: 531.5
click at [1014, 334] on div "image/svg+xml -4 -8 -20 -56 ? What is the next number in this sequence?" at bounding box center [784, 210] width 1100 height 295
copy div "-4 -8 -20 -56 ? What is the next number in this sequence?"
click at [1134, 653] on div "Next" at bounding box center [784, 641] width 1100 height 93
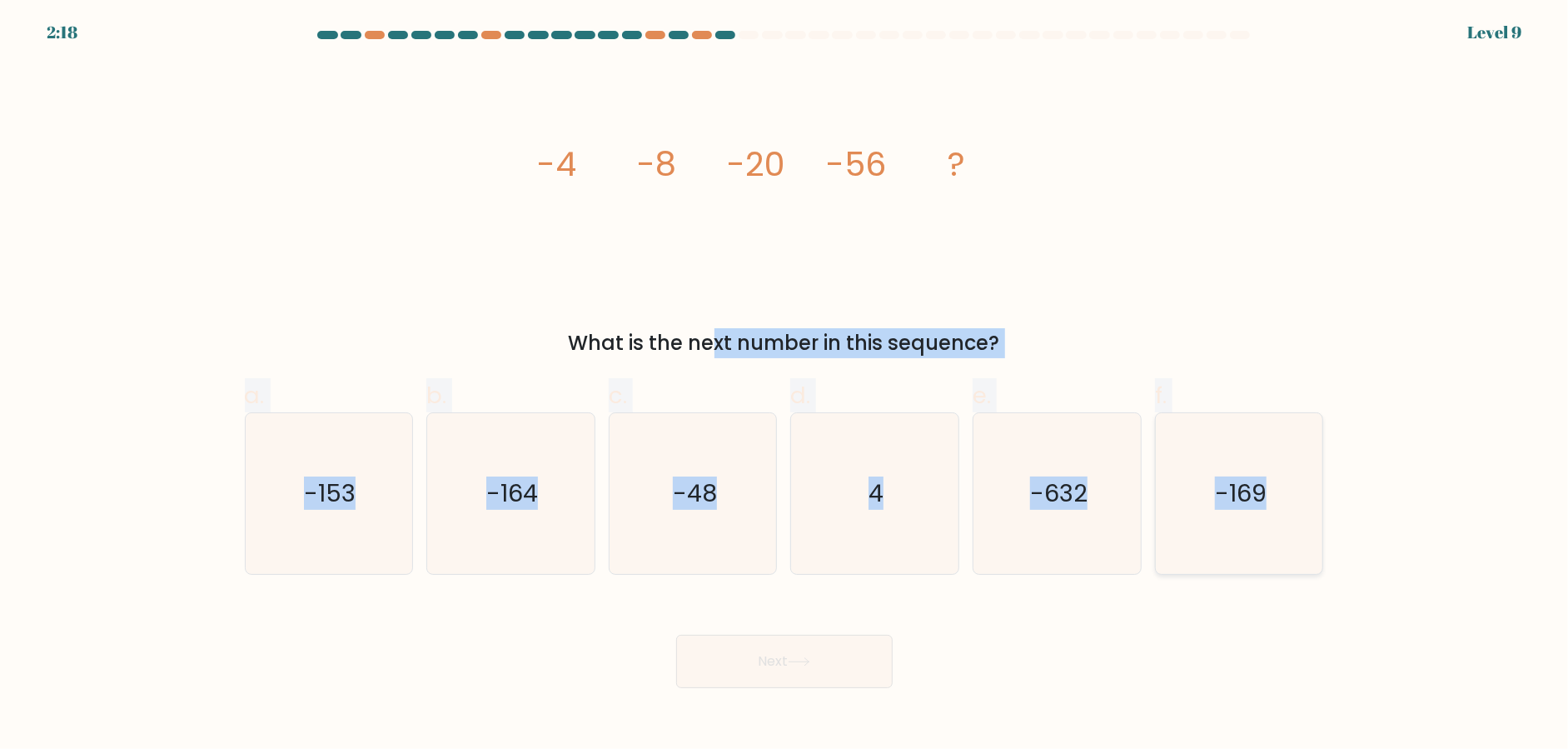
drag, startPoint x: 201, startPoint y: 348, endPoint x: 1320, endPoint y: 506, distance: 1130.1
click at [1366, 504] on form at bounding box center [784, 359] width 1568 height 657
copy form "What is the next number in this sequence? a. -153 b. -164 c. -48 d. 4 e. -632 f…"
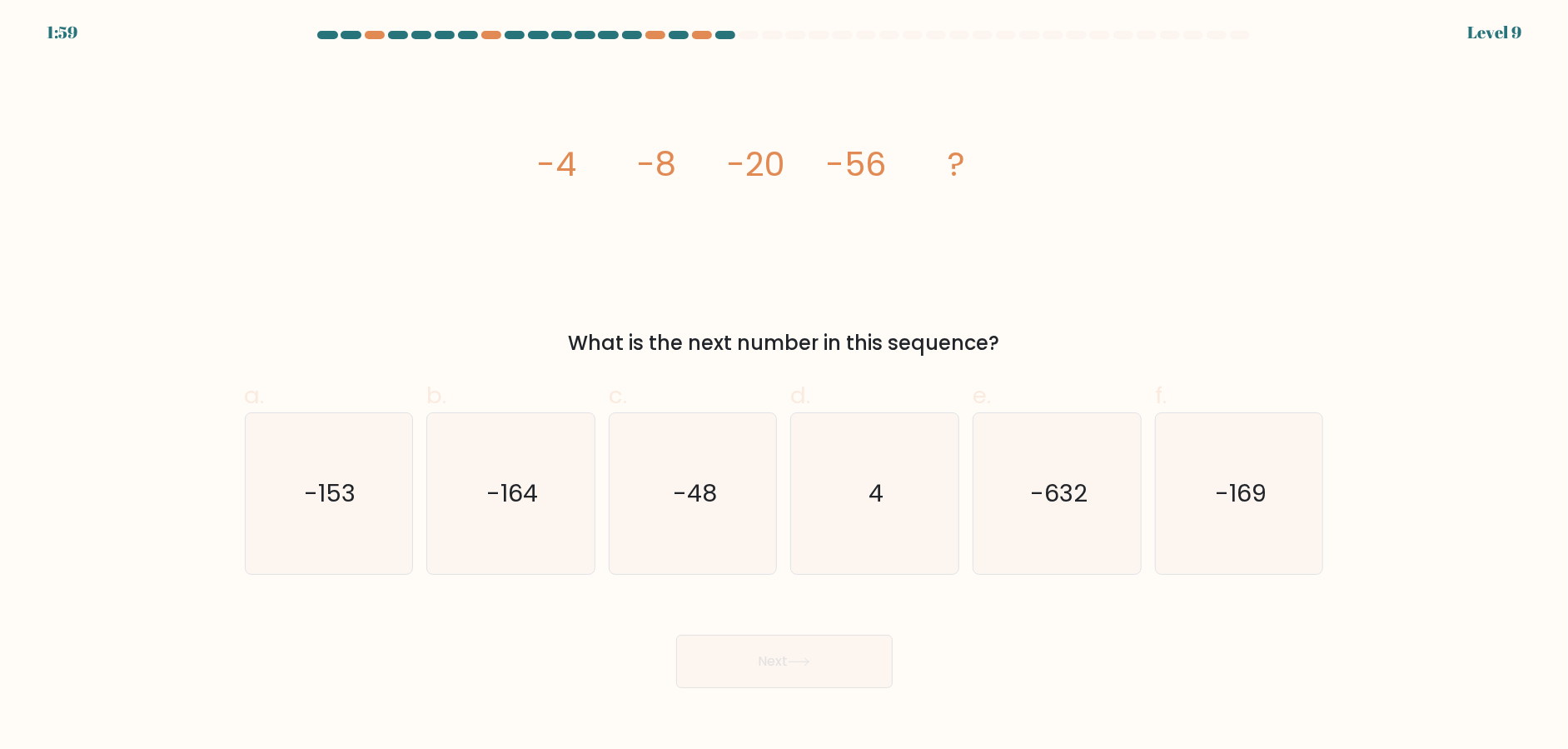
click at [494, 605] on div "Next" at bounding box center [784, 641] width 1100 height 93
click at [472, 493] on icon "-164" at bounding box center [510, 493] width 161 height 161
click at [784, 386] on input "b. -164" at bounding box center [784, 380] width 1 height 11
radio input "true"
click at [771, 663] on button "Next" at bounding box center [784, 661] width 217 height 53
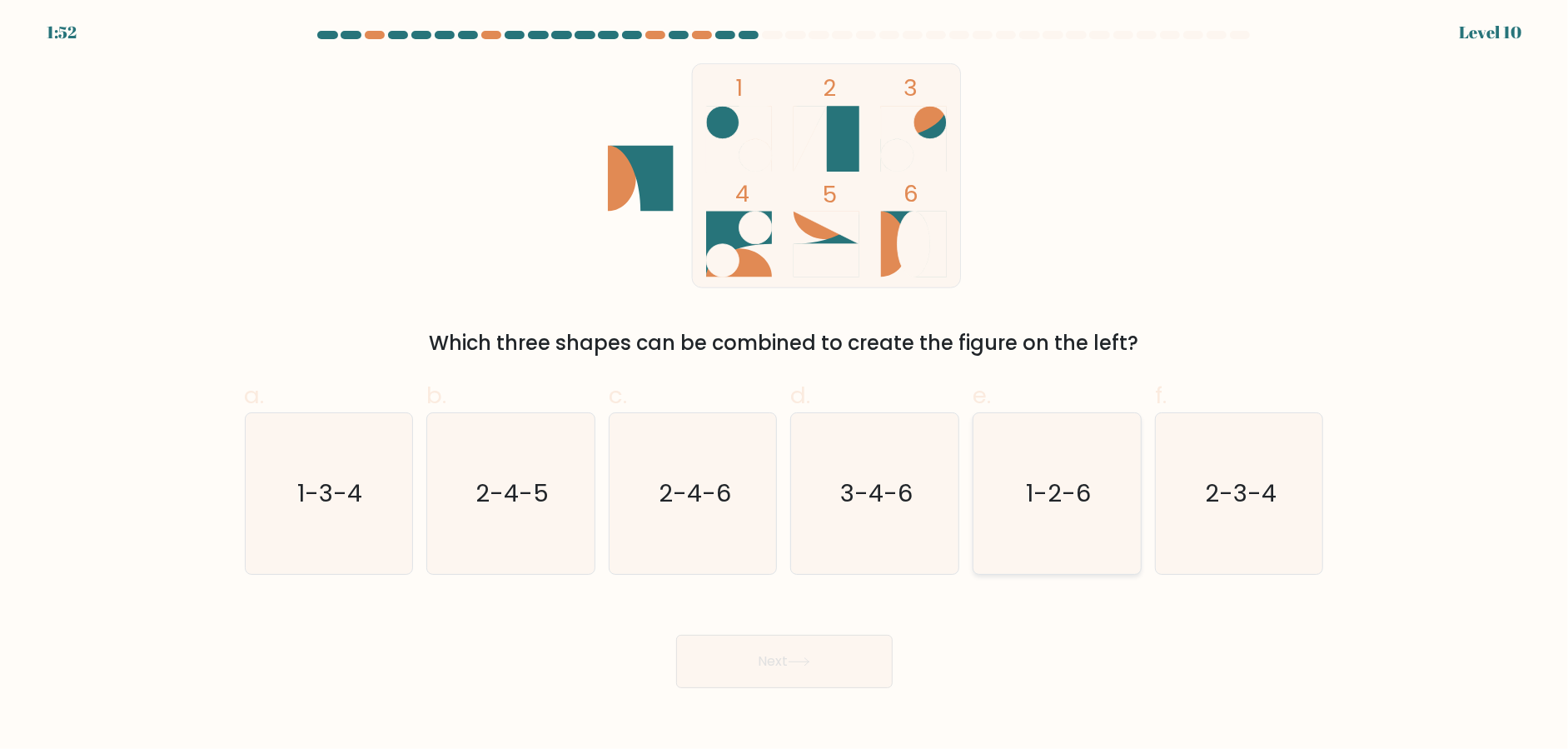
click at [1096, 491] on icon "1-2-6" at bounding box center [1057, 493] width 161 height 161
click at [785, 386] on input "e. 1-2-6" at bounding box center [784, 380] width 1 height 11
radio input "true"
click at [843, 660] on button "Next" at bounding box center [784, 661] width 217 height 53
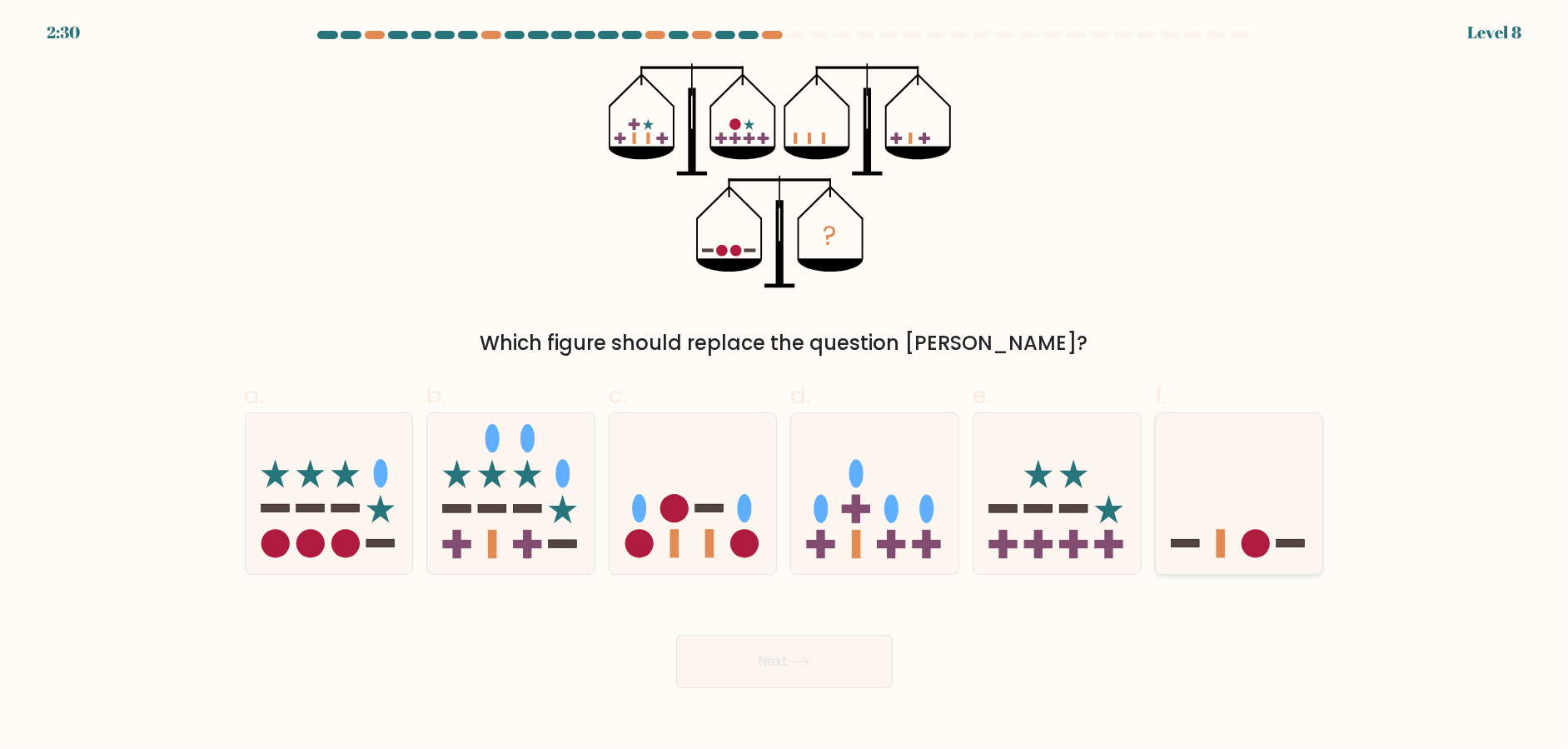
click at [1231, 514] on icon at bounding box center [1240, 493] width 167 height 138
click at [785, 386] on input "f." at bounding box center [784, 380] width 1 height 11
radio input "true"
click at [774, 655] on button "Next" at bounding box center [784, 661] width 217 height 53
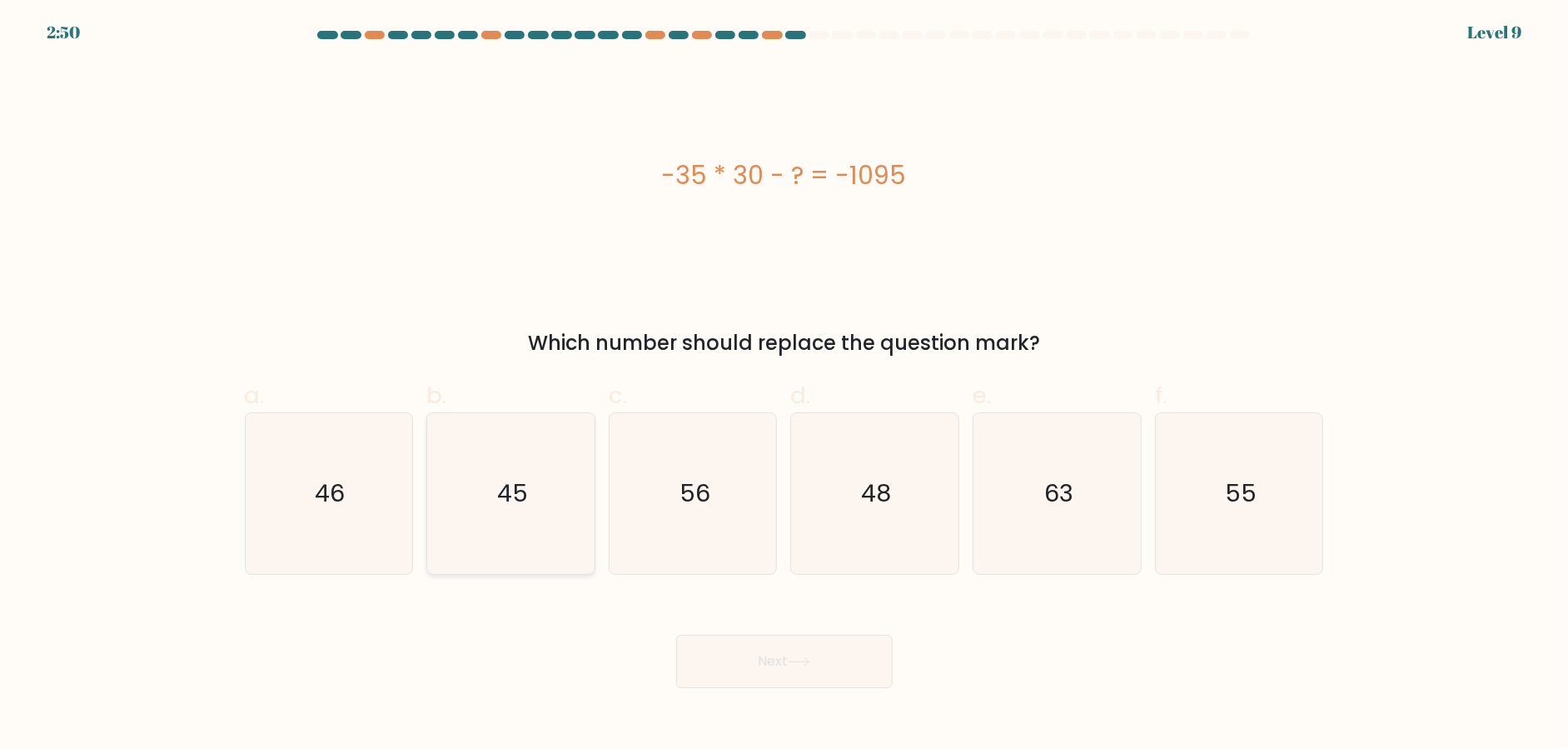
click at [535, 458] on icon "45" at bounding box center [510, 493] width 161 height 161
click at [784, 386] on input "b. 45" at bounding box center [784, 380] width 1 height 11
radio input "true"
click at [796, 662] on icon at bounding box center [799, 662] width 22 height 9
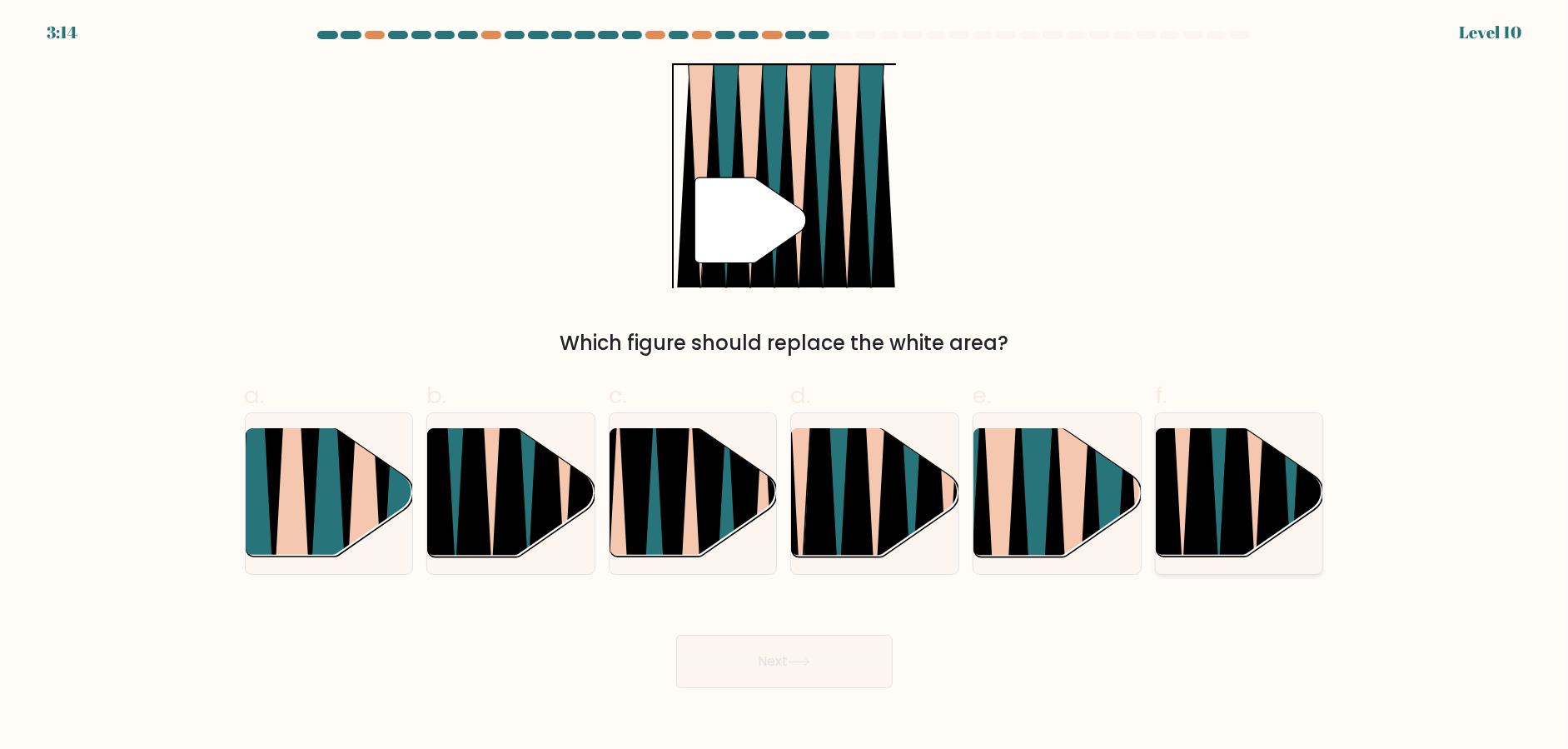
click at [1222, 503] on icon at bounding box center [1237, 429] width 37 height 335
click at [785, 386] on input "f." at bounding box center [784, 380] width 1 height 11
radio input "true"
click at [805, 659] on icon at bounding box center [799, 662] width 22 height 9
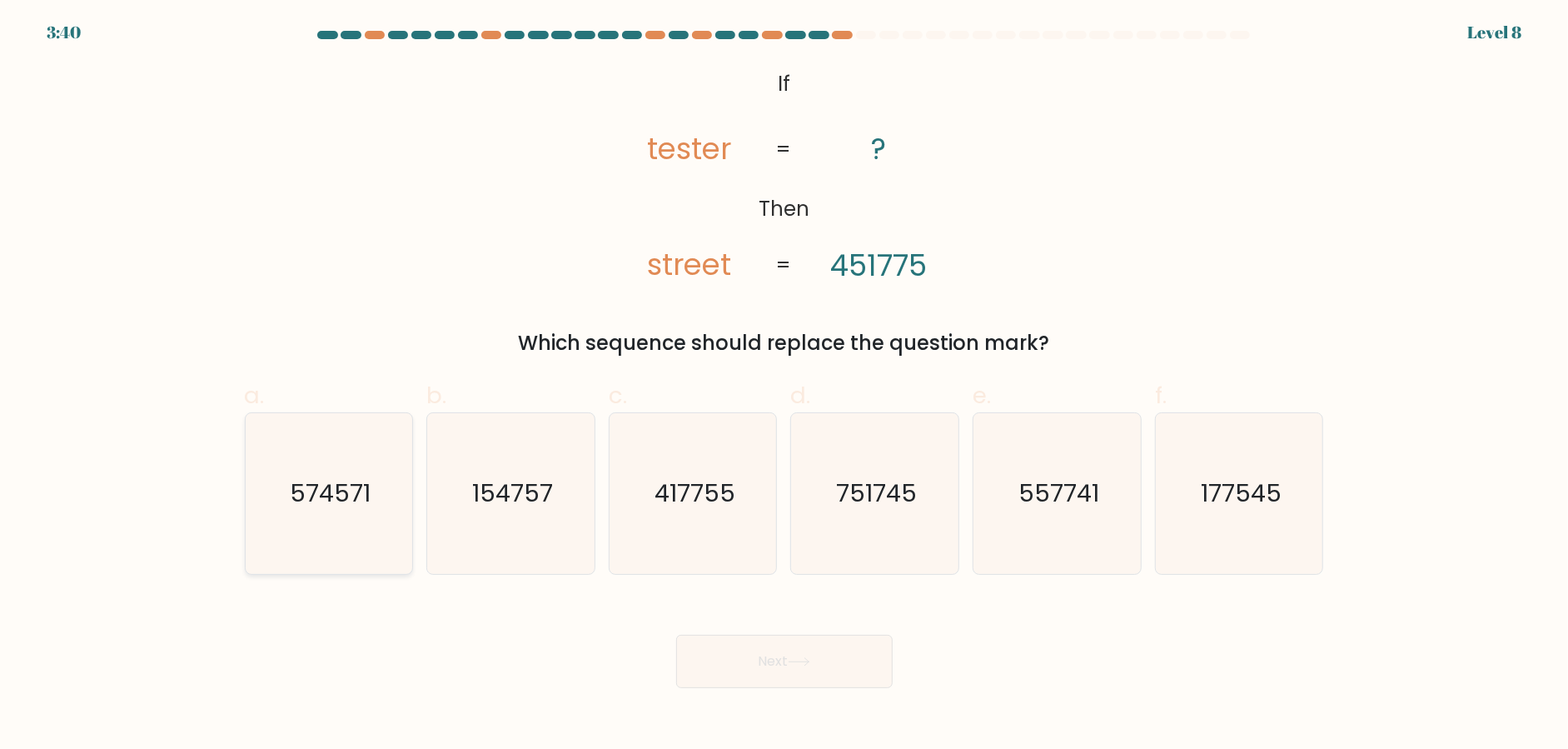
click at [307, 530] on icon "574571" at bounding box center [328, 493] width 161 height 161
click at [784, 386] on input "a. 574571" at bounding box center [784, 380] width 1 height 11
radio input "true"
click at [749, 647] on button "Next" at bounding box center [784, 661] width 217 height 53
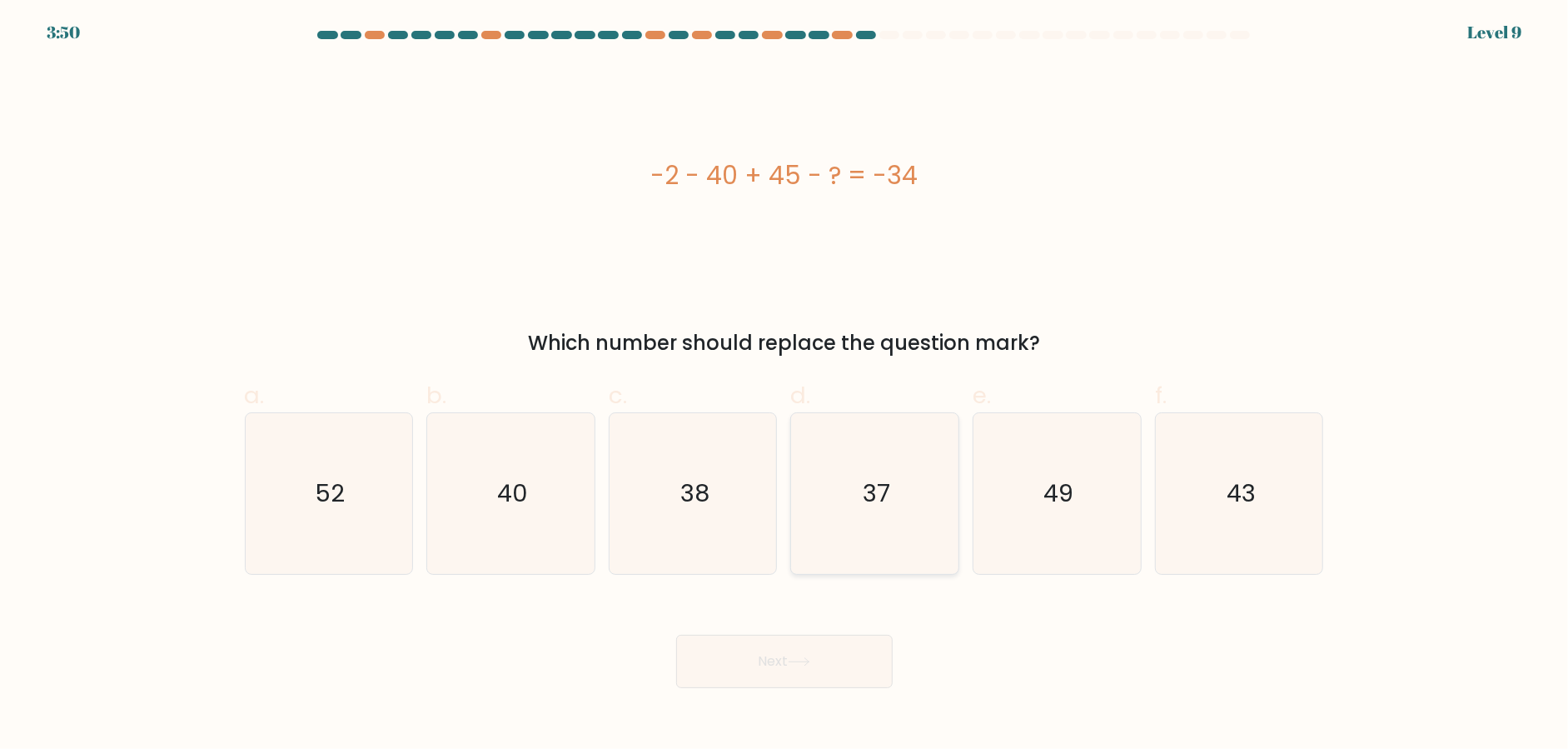
click at [931, 516] on icon "37" at bounding box center [875, 493] width 161 height 161
click at [785, 386] on input "d. 37" at bounding box center [784, 380] width 1 height 11
radio input "true"
click at [830, 675] on button "Next" at bounding box center [784, 661] width 217 height 53
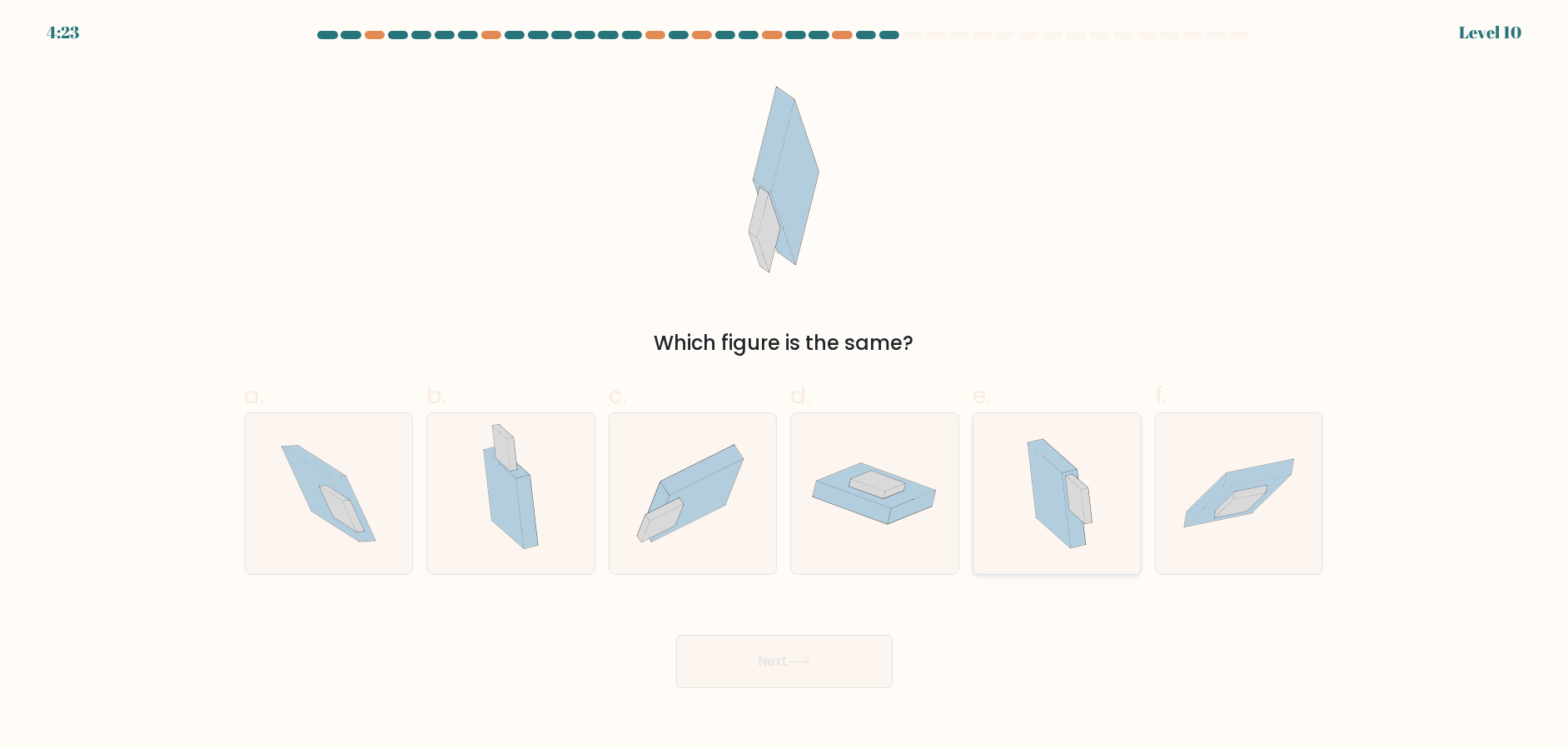
click at [1074, 501] on icon at bounding box center [1075, 499] width 20 height 47
click at [785, 386] on input "e." at bounding box center [784, 380] width 1 height 11
radio input "true"
click at [797, 662] on icon at bounding box center [799, 662] width 22 height 9
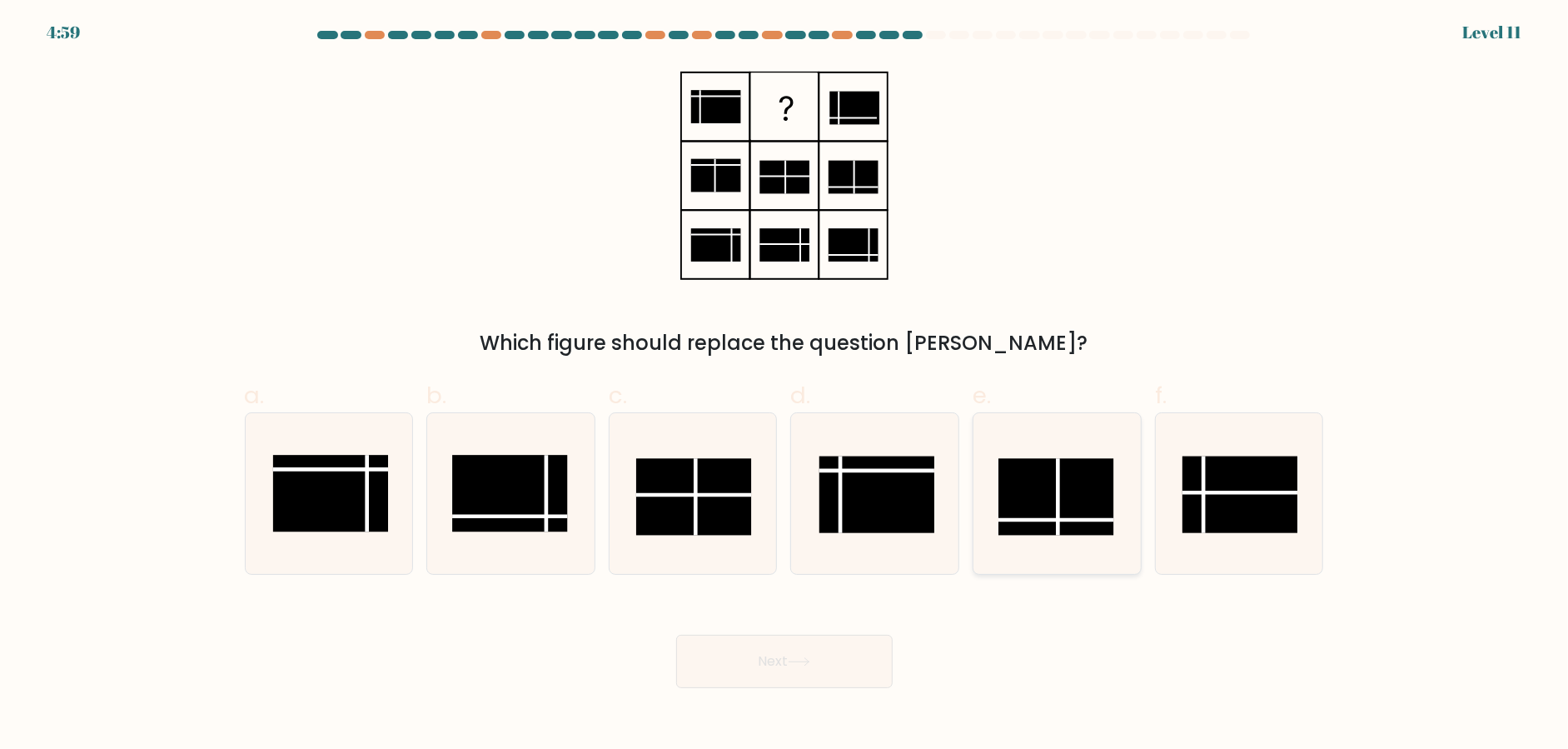
click at [1081, 514] on rect at bounding box center [1056, 496] width 115 height 76
click at [785, 386] on input "e." at bounding box center [784, 380] width 1 height 11
radio input "true"
click at [709, 672] on button "Next" at bounding box center [784, 661] width 217 height 53
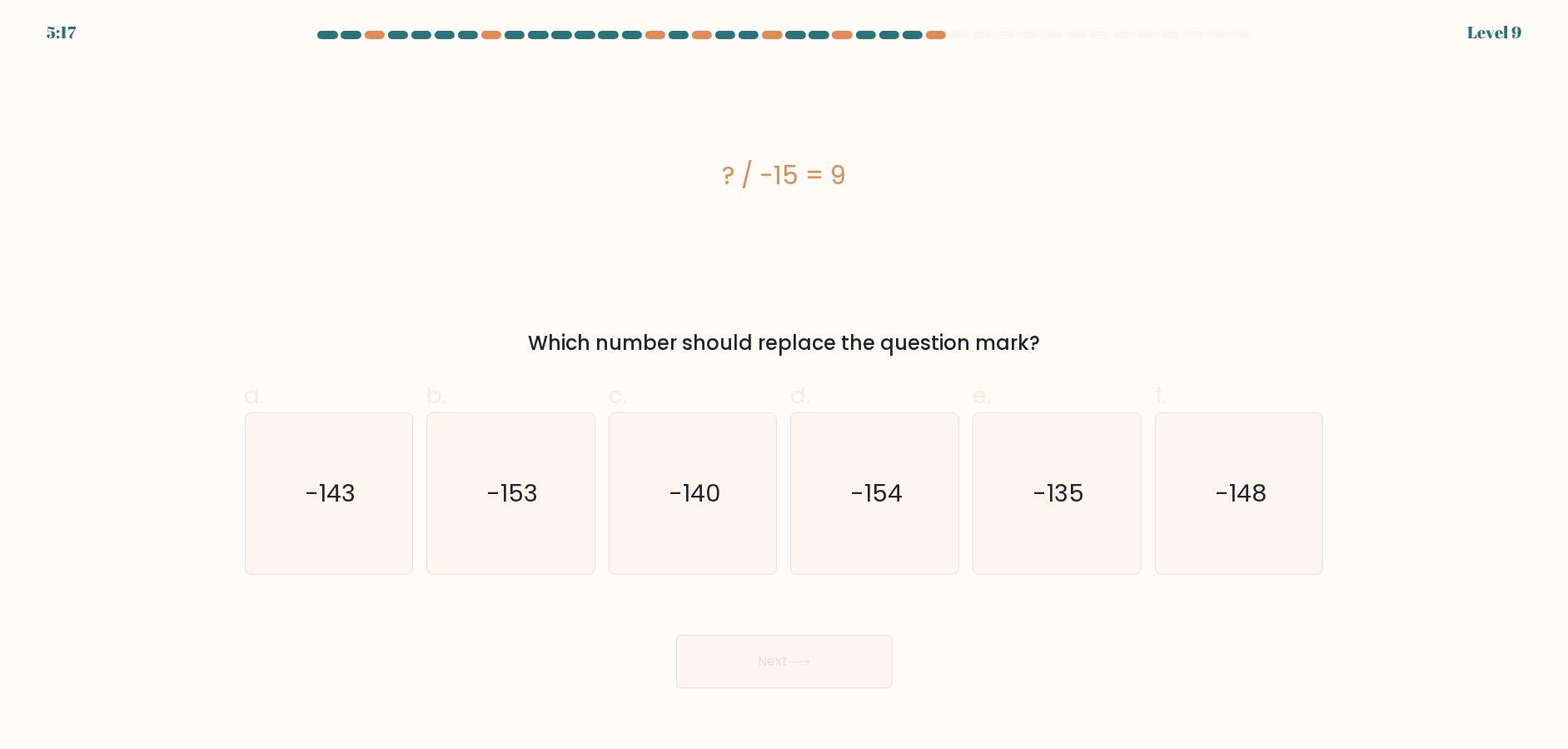
drag, startPoint x: 706, startPoint y: 164, endPoint x: 1079, endPoint y: 357, distance: 420.0
click at [1079, 357] on div "? / -15 = 9 Which number should replace the question mark?" at bounding box center [784, 210] width 1100 height 295
copy div "? / -15 = 9 Which number should replace the question mark?"
click at [457, 265] on div "? / -15 = 9" at bounding box center [784, 176] width 1079 height 225
click at [998, 486] on icon "-135" at bounding box center [1057, 493] width 161 height 161
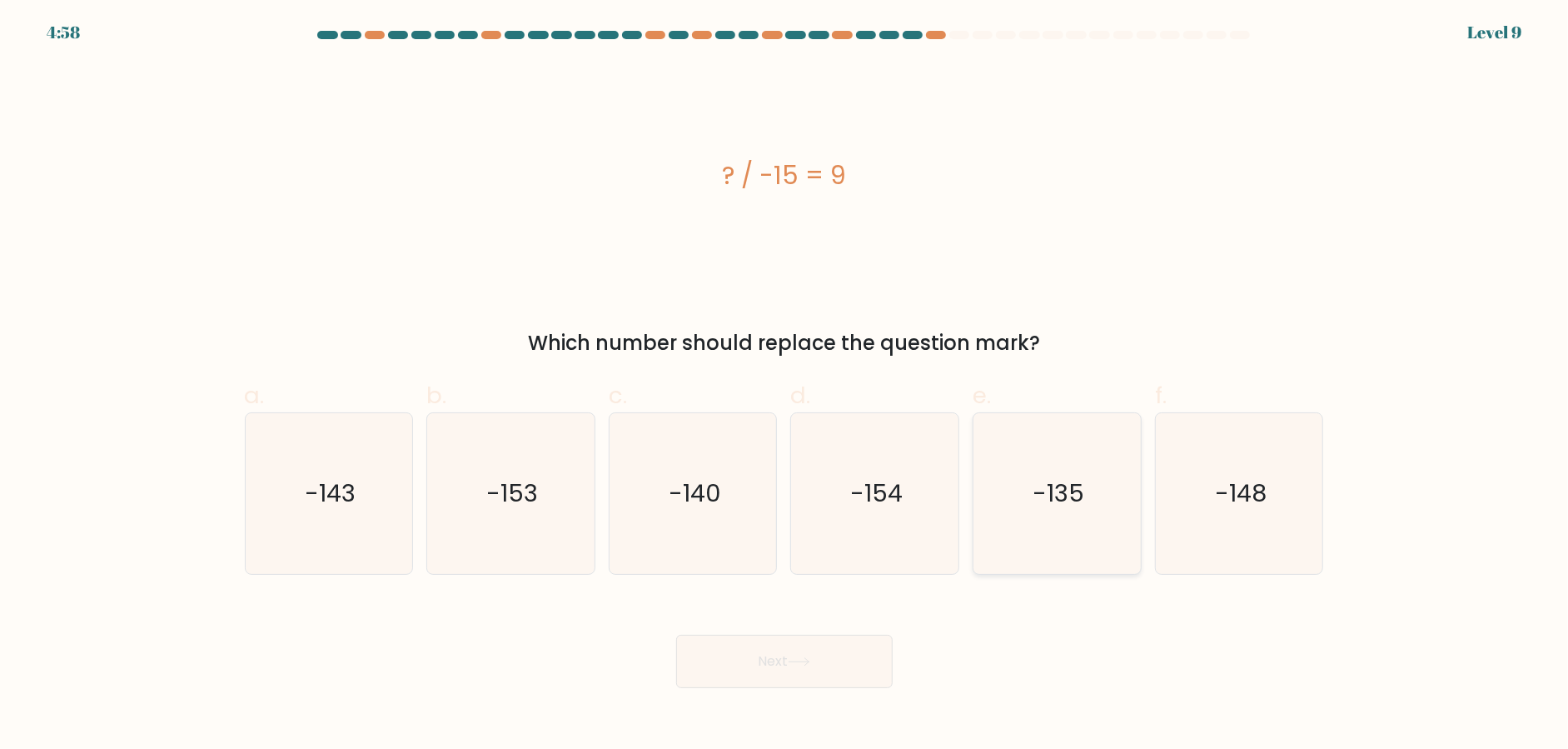
click at [785, 386] on input "e. -135" at bounding box center [784, 380] width 1 height 11
radio input "true"
click at [799, 669] on button "Next" at bounding box center [784, 661] width 217 height 53
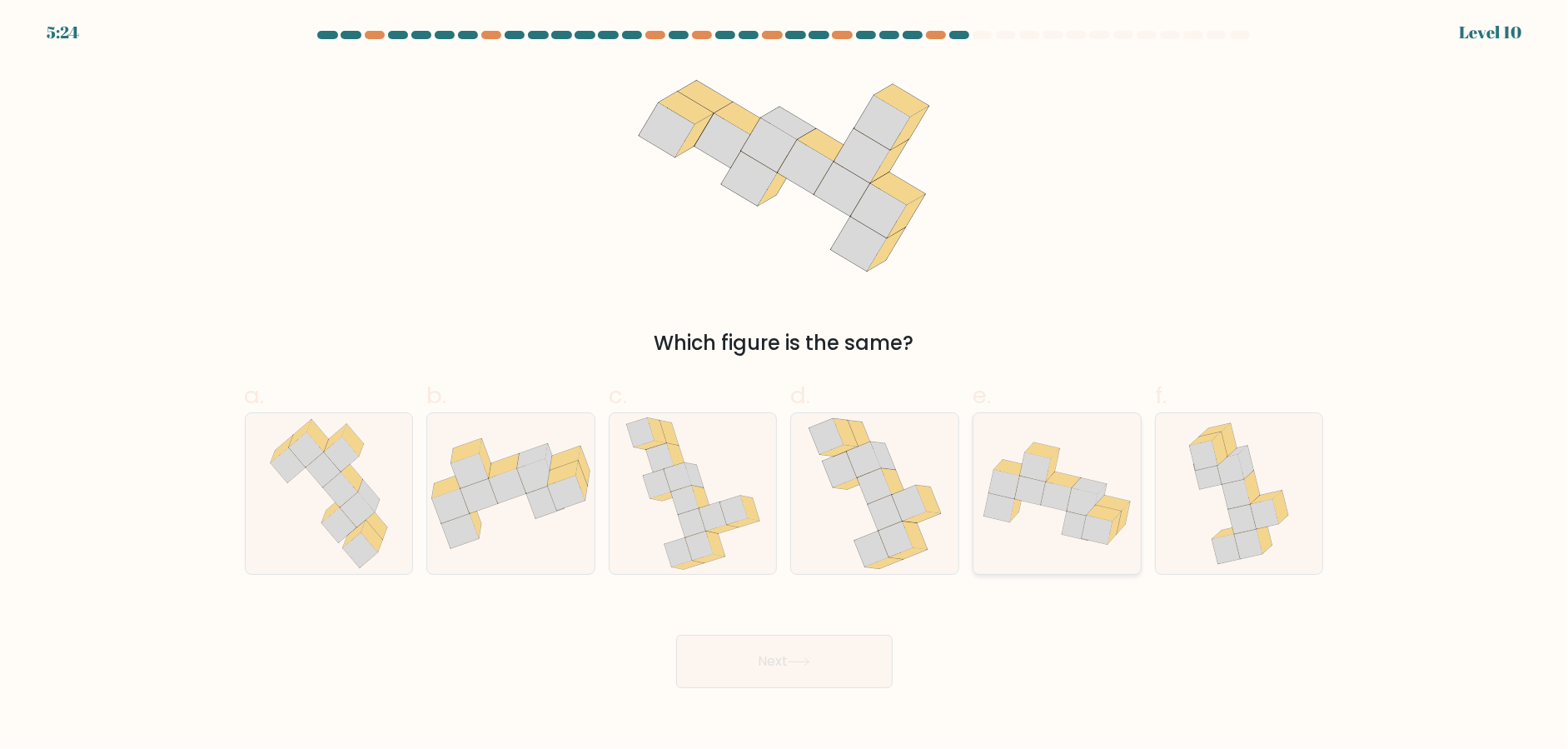
click at [1075, 532] on icon at bounding box center [1077, 525] width 31 height 29
click at [785, 386] on input "e." at bounding box center [784, 380] width 1 height 11
radio input "true"
click at [786, 666] on button "Next" at bounding box center [784, 661] width 217 height 53
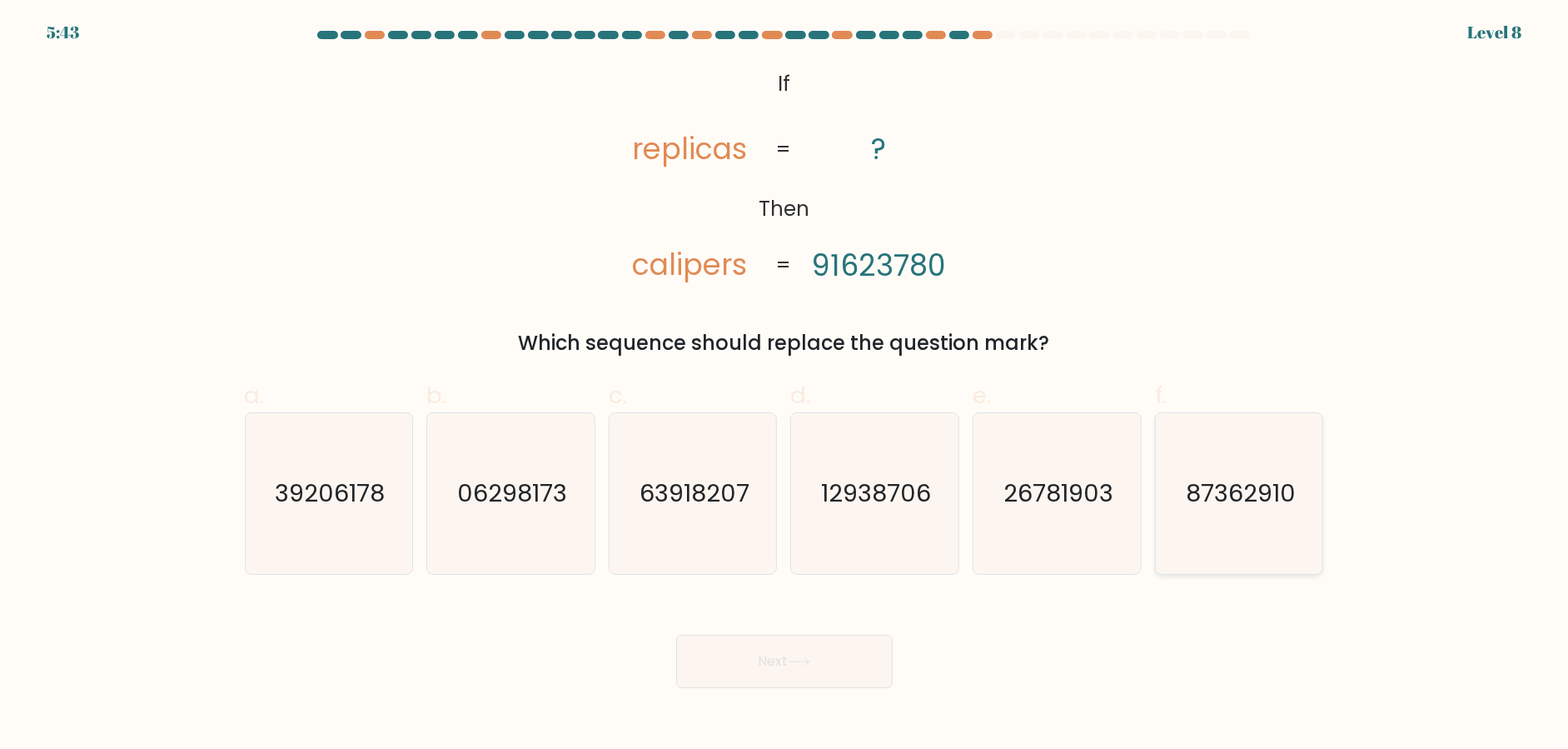
click at [1258, 484] on text "87362910" at bounding box center [1241, 493] width 110 height 33
click at [785, 386] on input "f. 87362910" at bounding box center [784, 380] width 1 height 11
radio input "true"
click at [825, 653] on button "Next" at bounding box center [784, 661] width 217 height 53
click at [819, 658] on button "Next" at bounding box center [784, 661] width 217 height 53
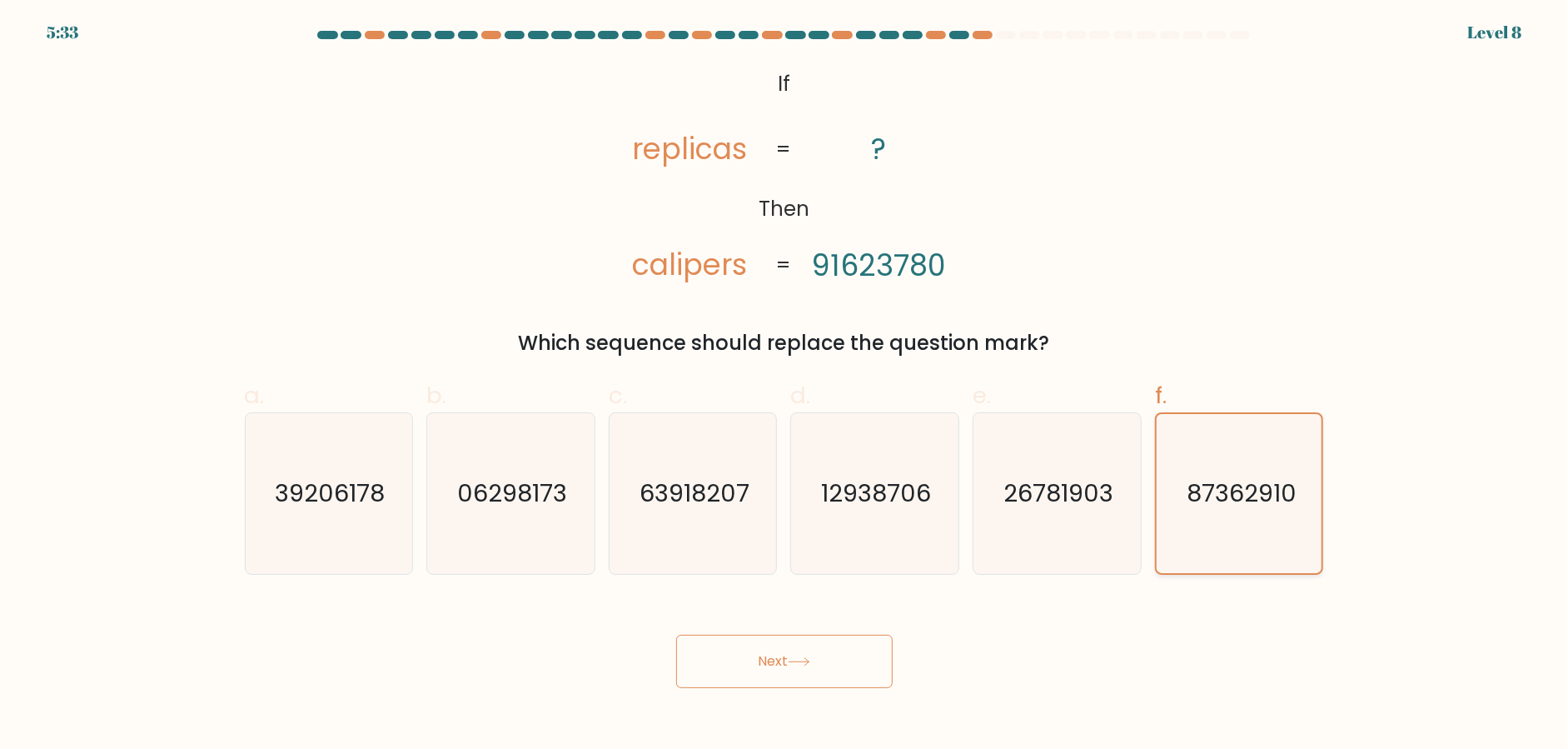
click at [1236, 462] on icon "87362910" at bounding box center [1239, 493] width 159 height 159
click at [785, 386] on input "f. 87362910" at bounding box center [784, 380] width 1 height 11
click at [803, 662] on icon at bounding box center [799, 662] width 22 height 9
